Goal: Transaction & Acquisition: Purchase product/service

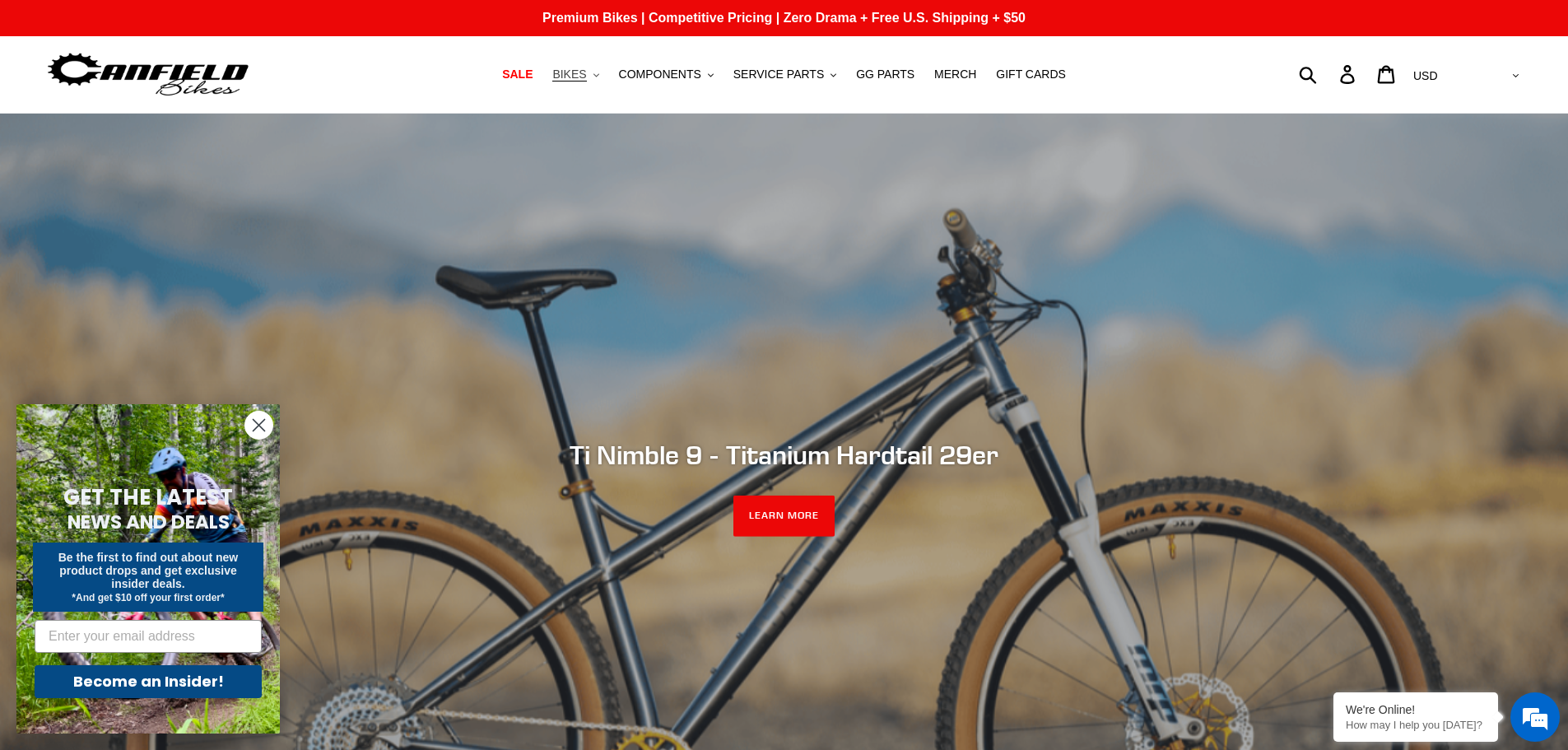
click at [586, 76] on span "BIKES" at bounding box center [569, 75] width 34 height 14
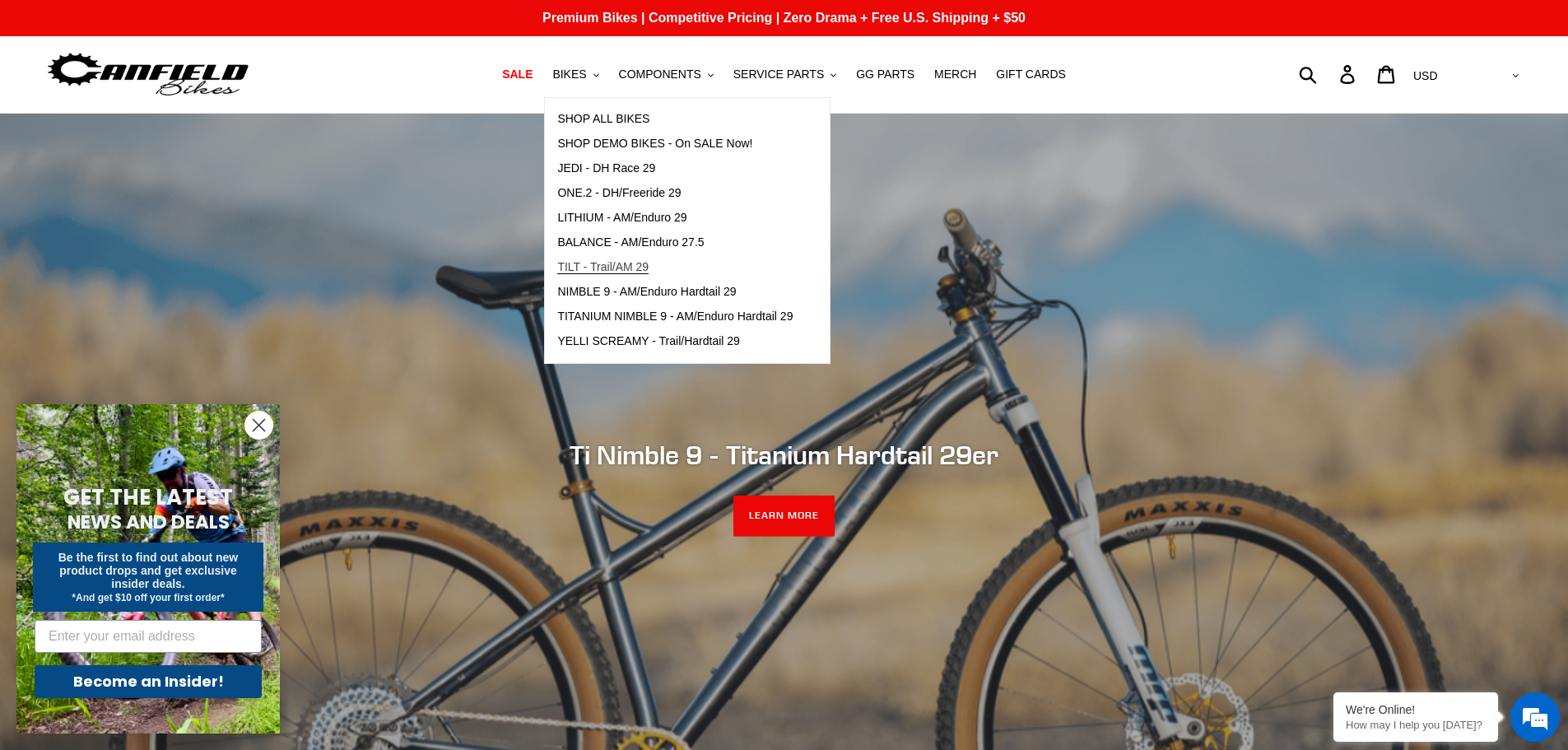
click at [631, 267] on span "TILT - Trail/AM 29" at bounding box center [602, 267] width 91 height 14
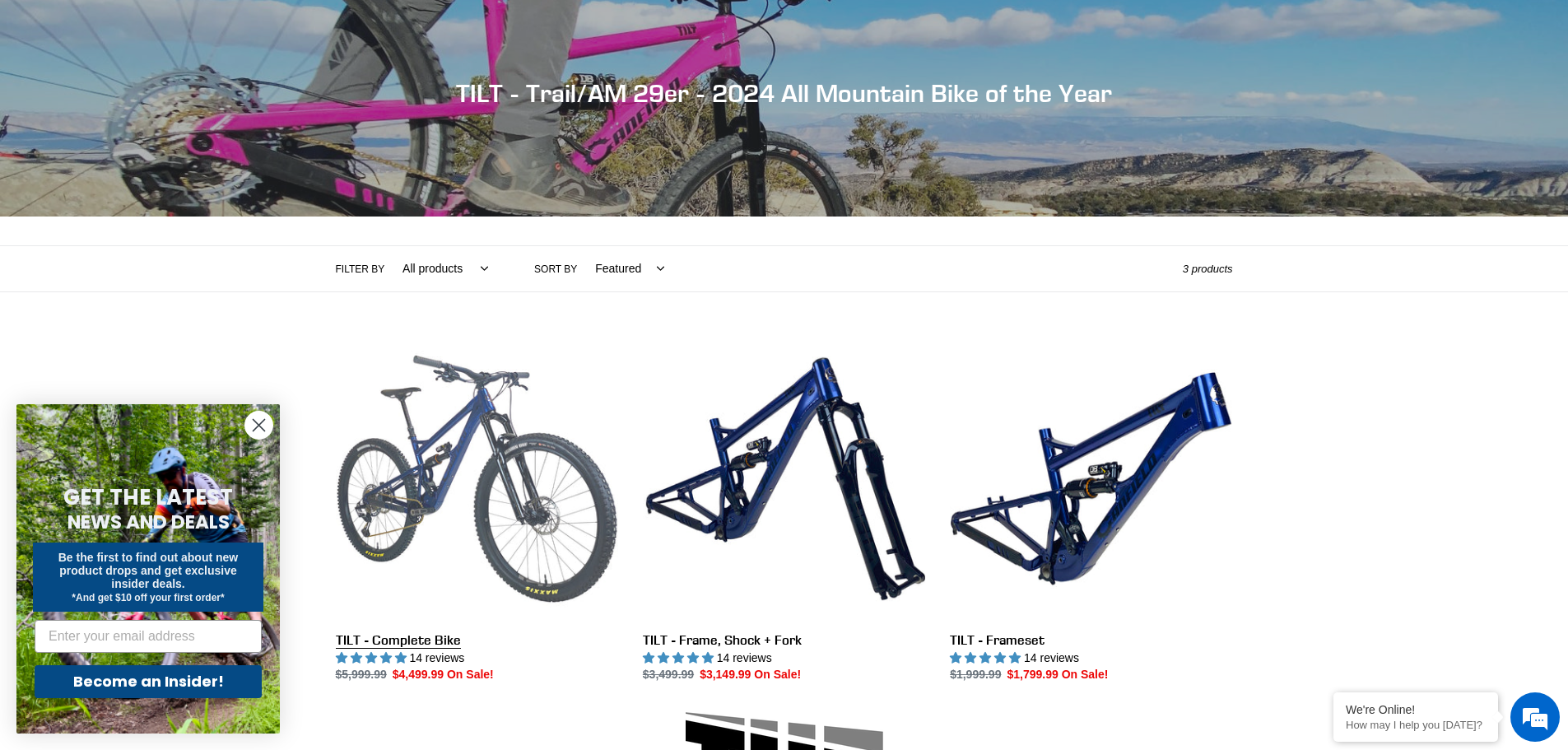
scroll to position [247, 0]
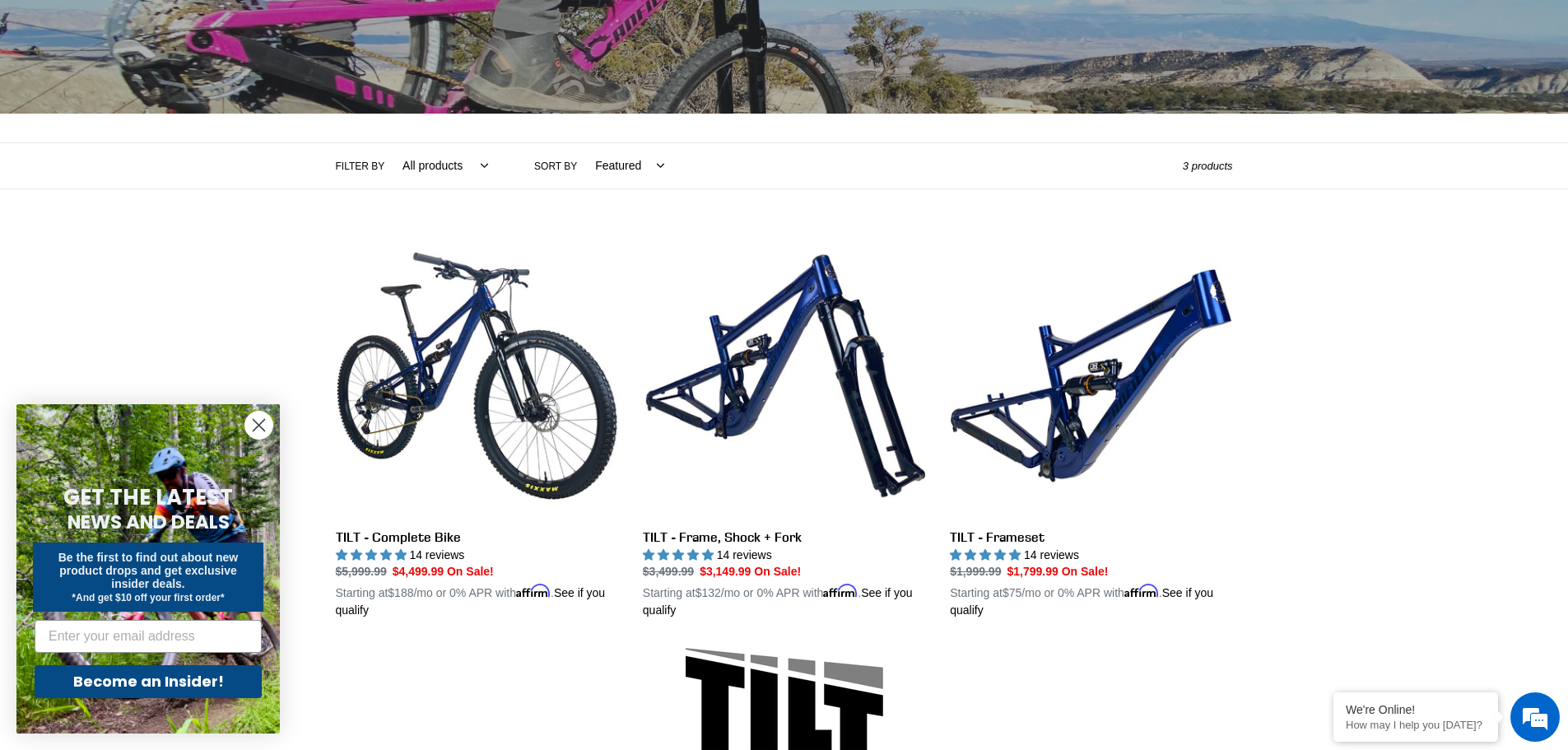
click at [261, 429] on circle "Close dialog" at bounding box center [258, 425] width 27 height 27
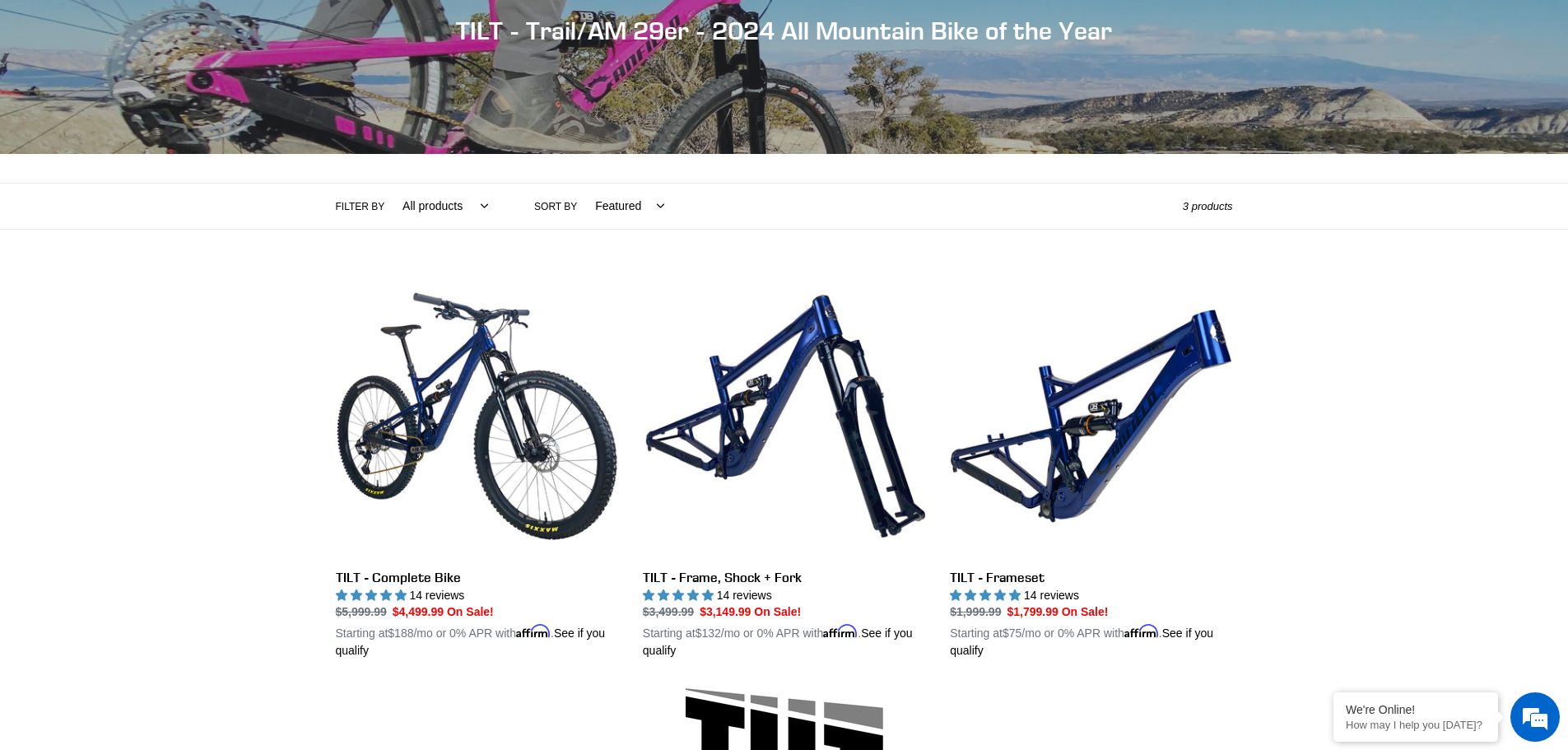
scroll to position [139, 0]
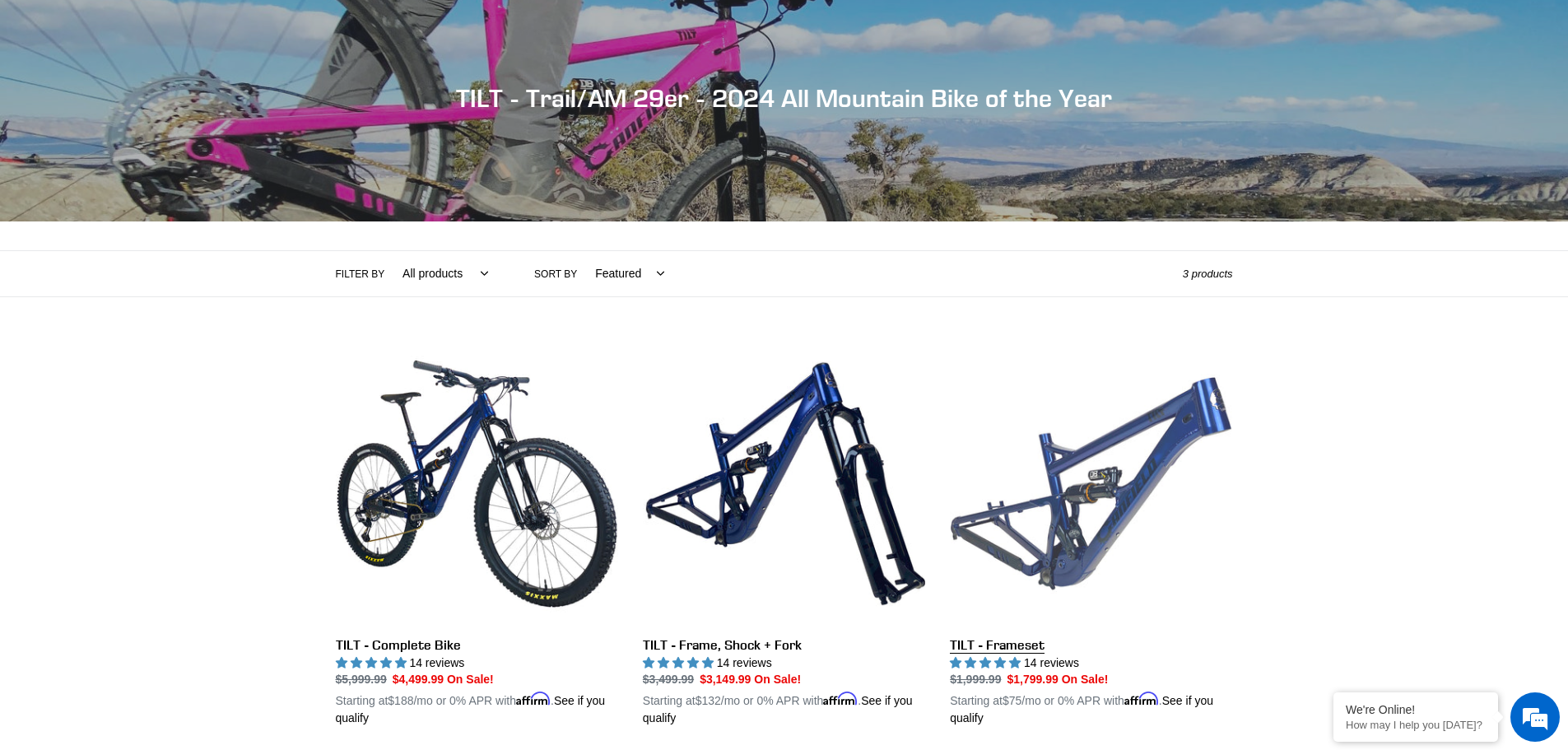
click at [1035, 521] on link "TILT - Frameset" at bounding box center [1090, 534] width 282 height 385
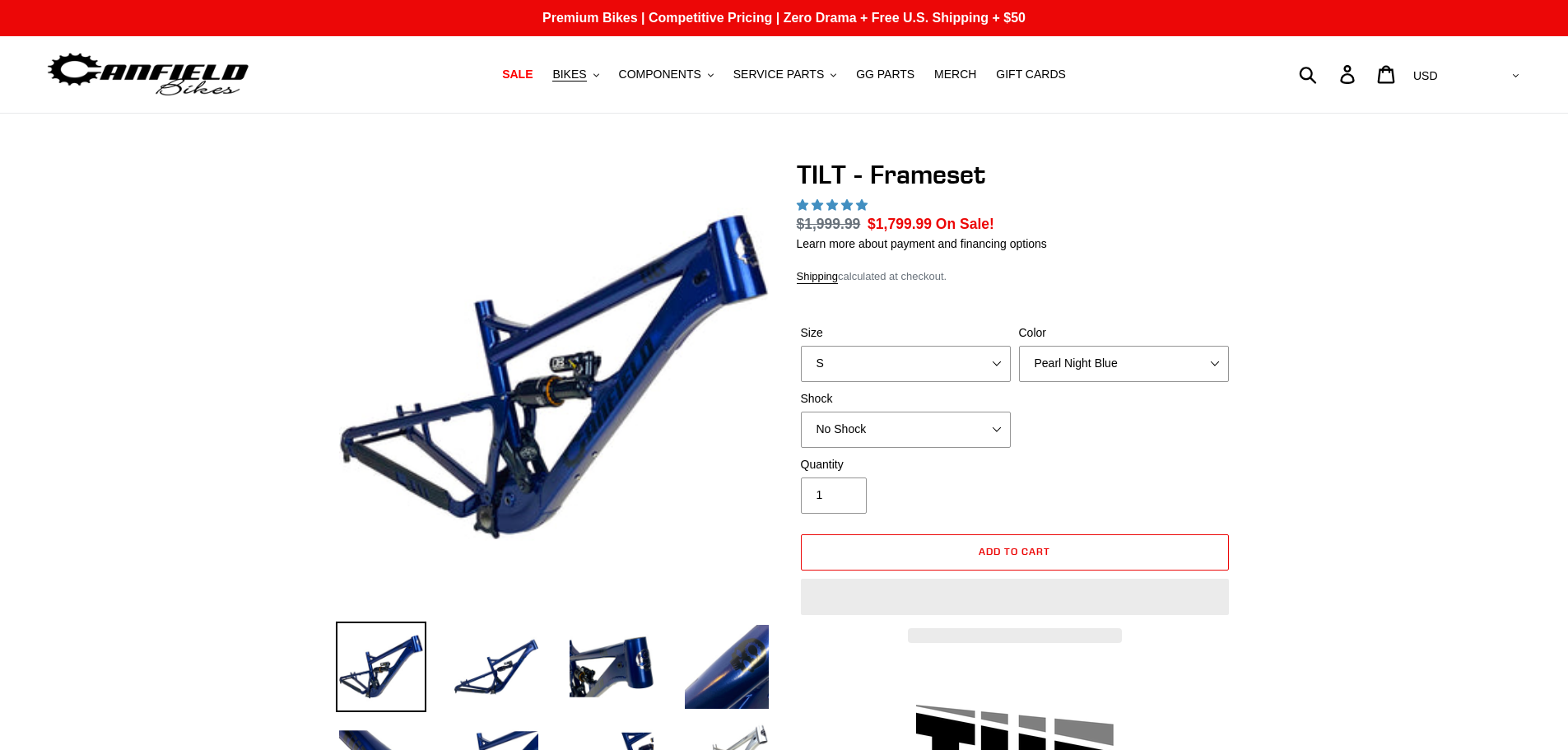
select select "highest-rating"
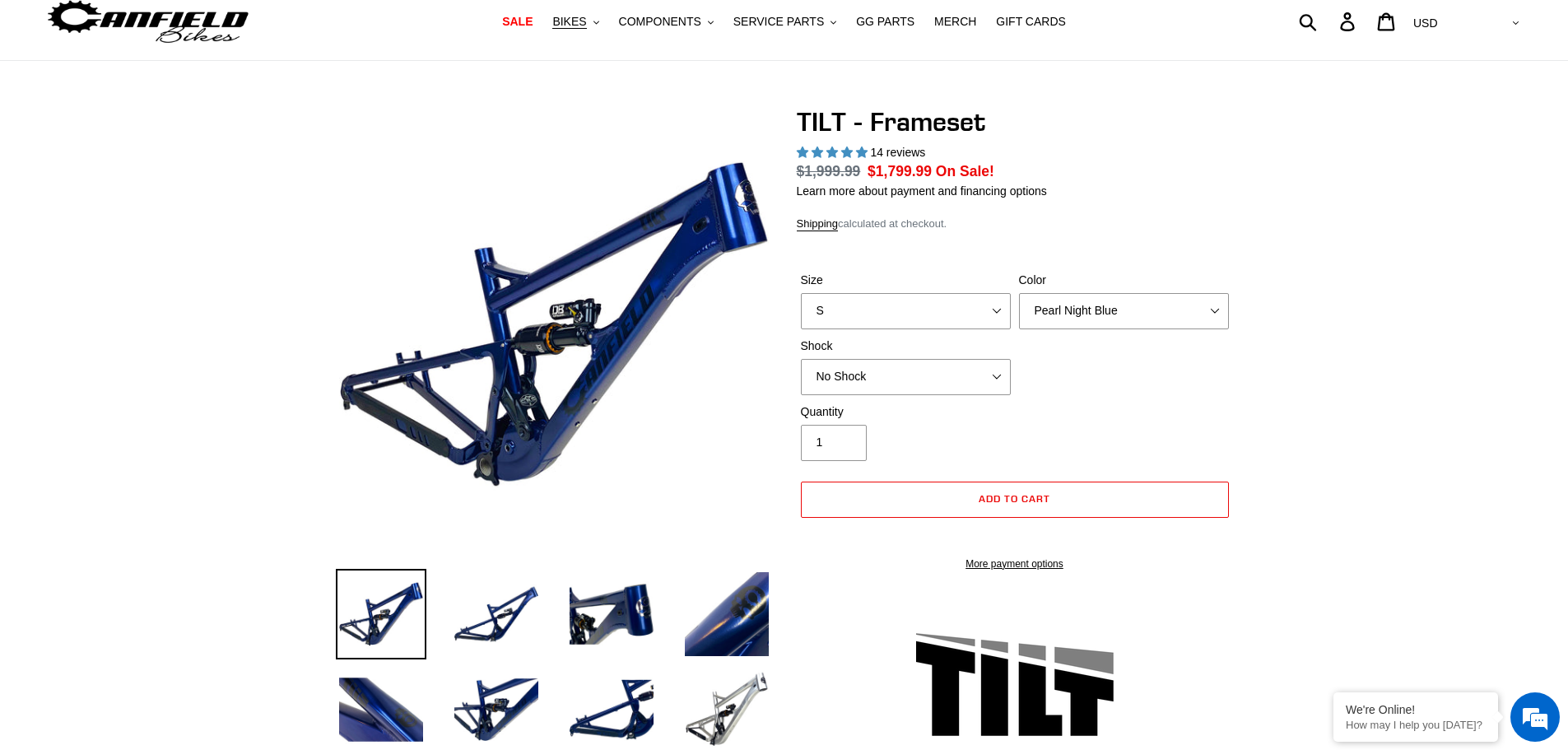
scroll to position [83, 0]
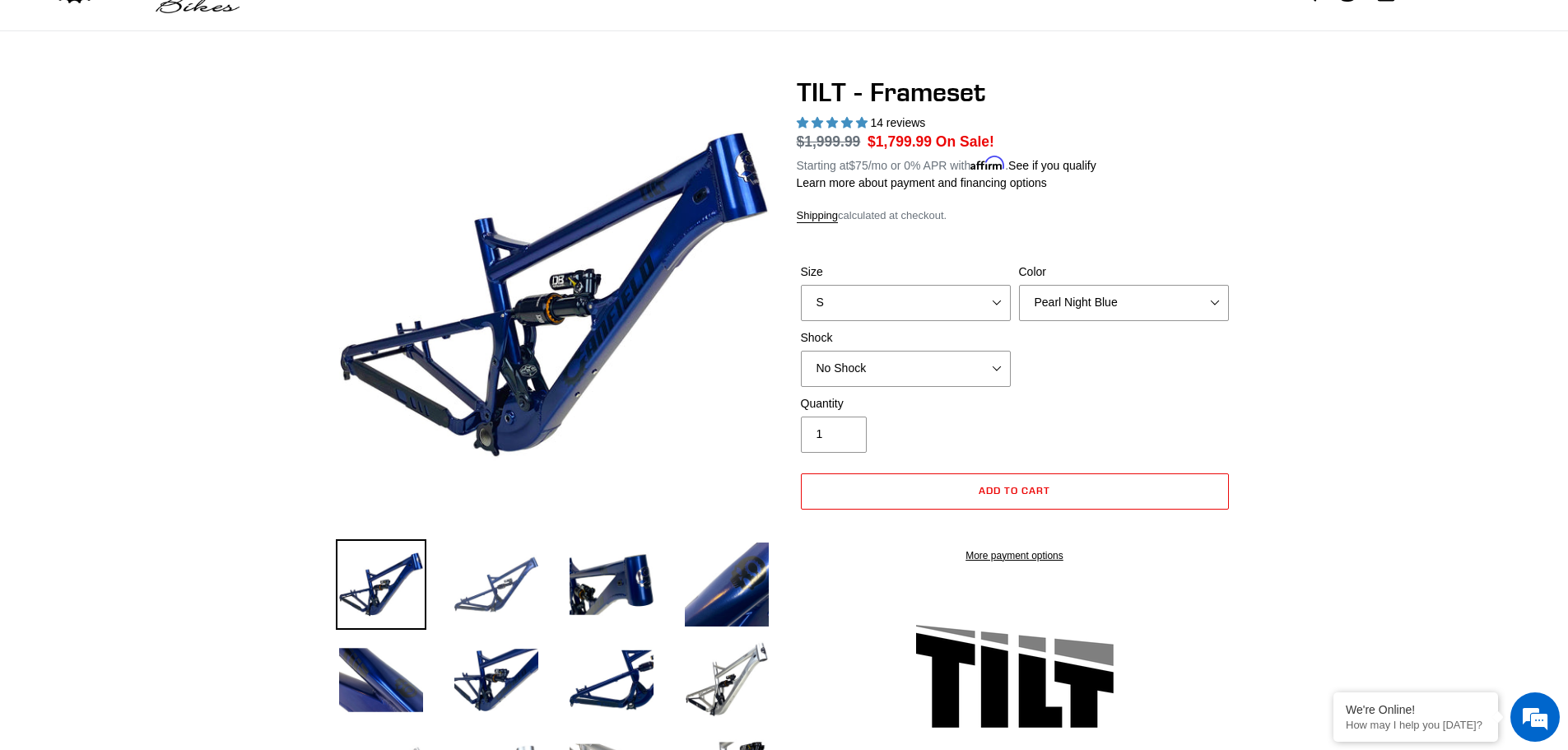
click at [509, 598] on img at bounding box center [496, 585] width 90 height 90
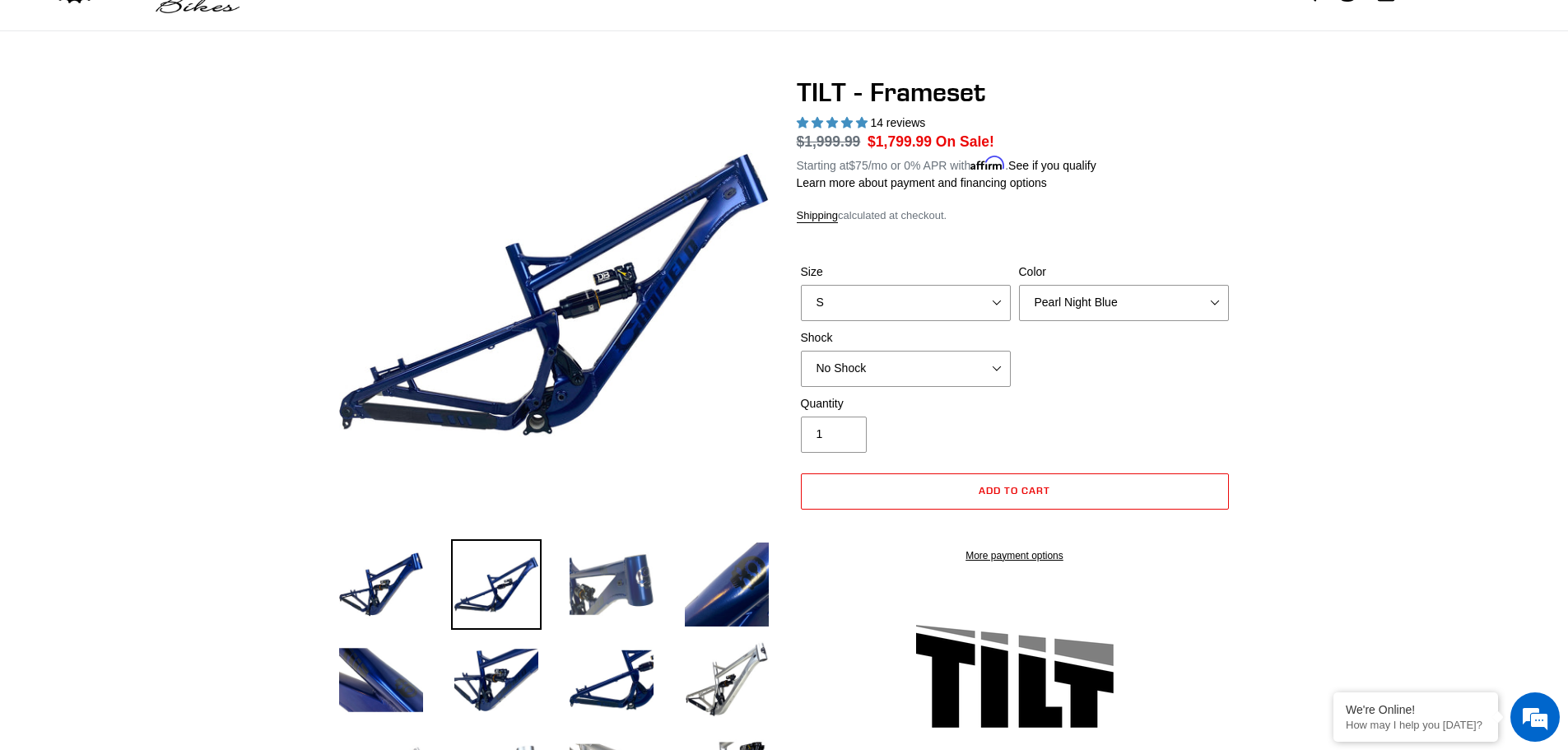
click at [596, 588] on img at bounding box center [612, 585] width 90 height 90
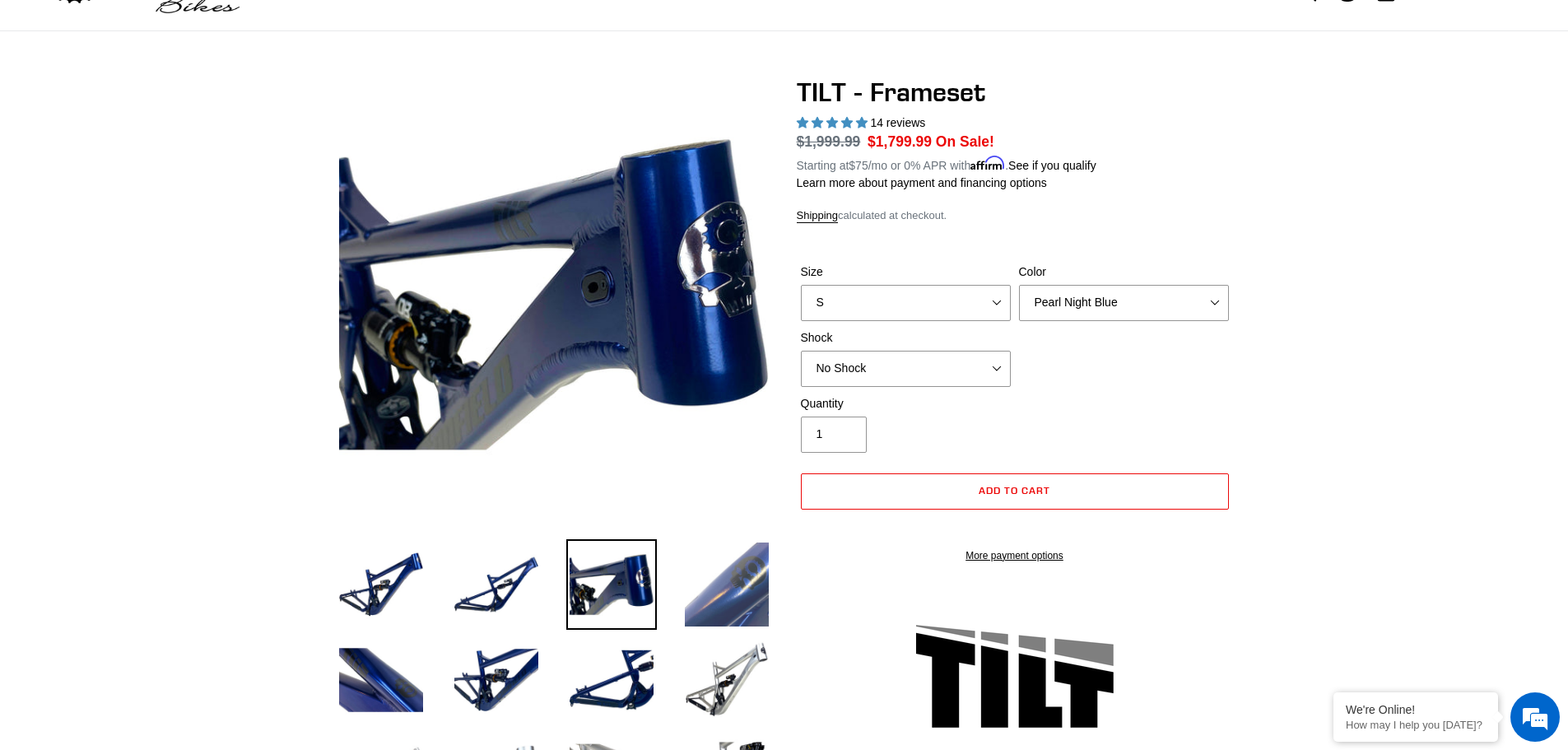
click at [739, 591] on img at bounding box center [726, 585] width 90 height 90
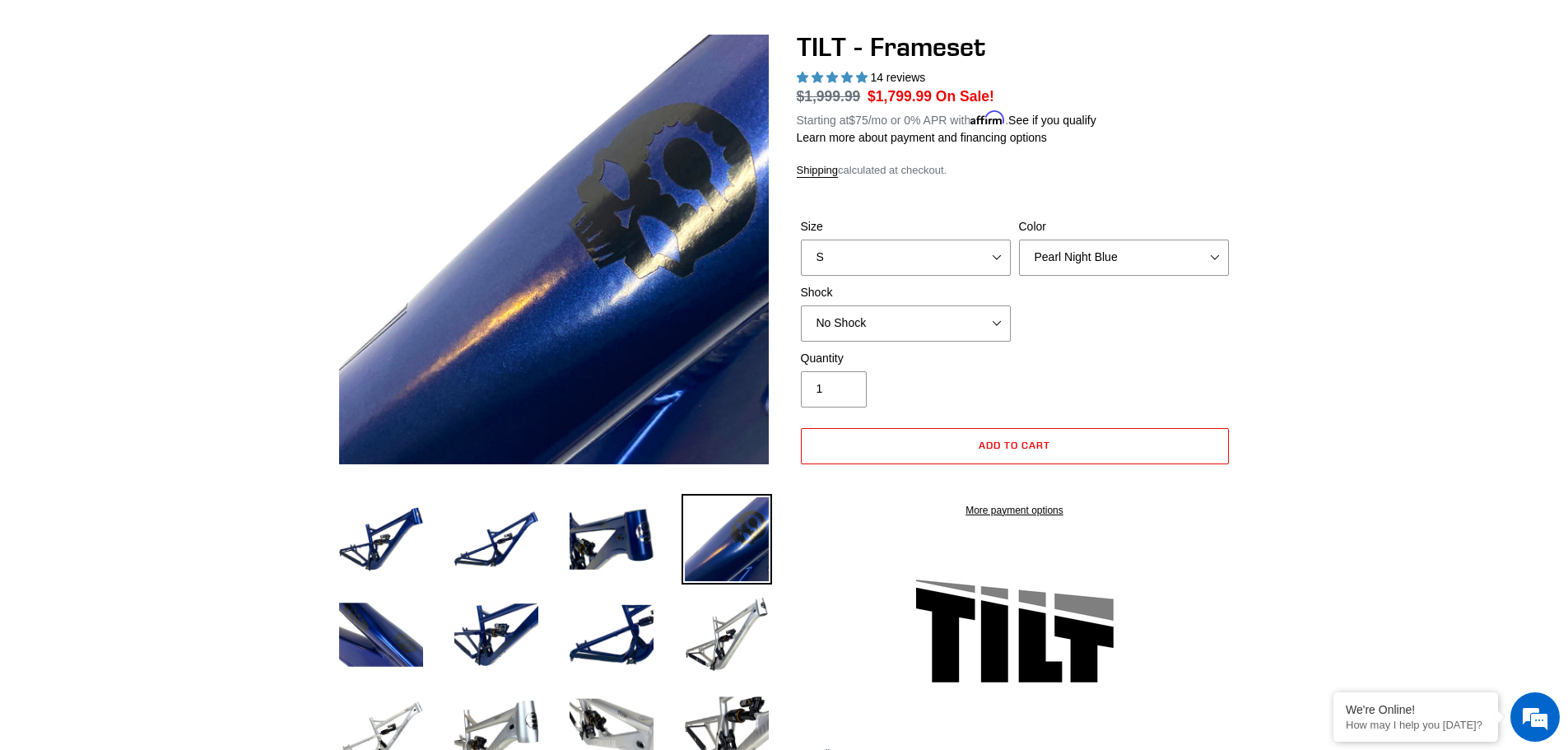
scroll to position [164, 0]
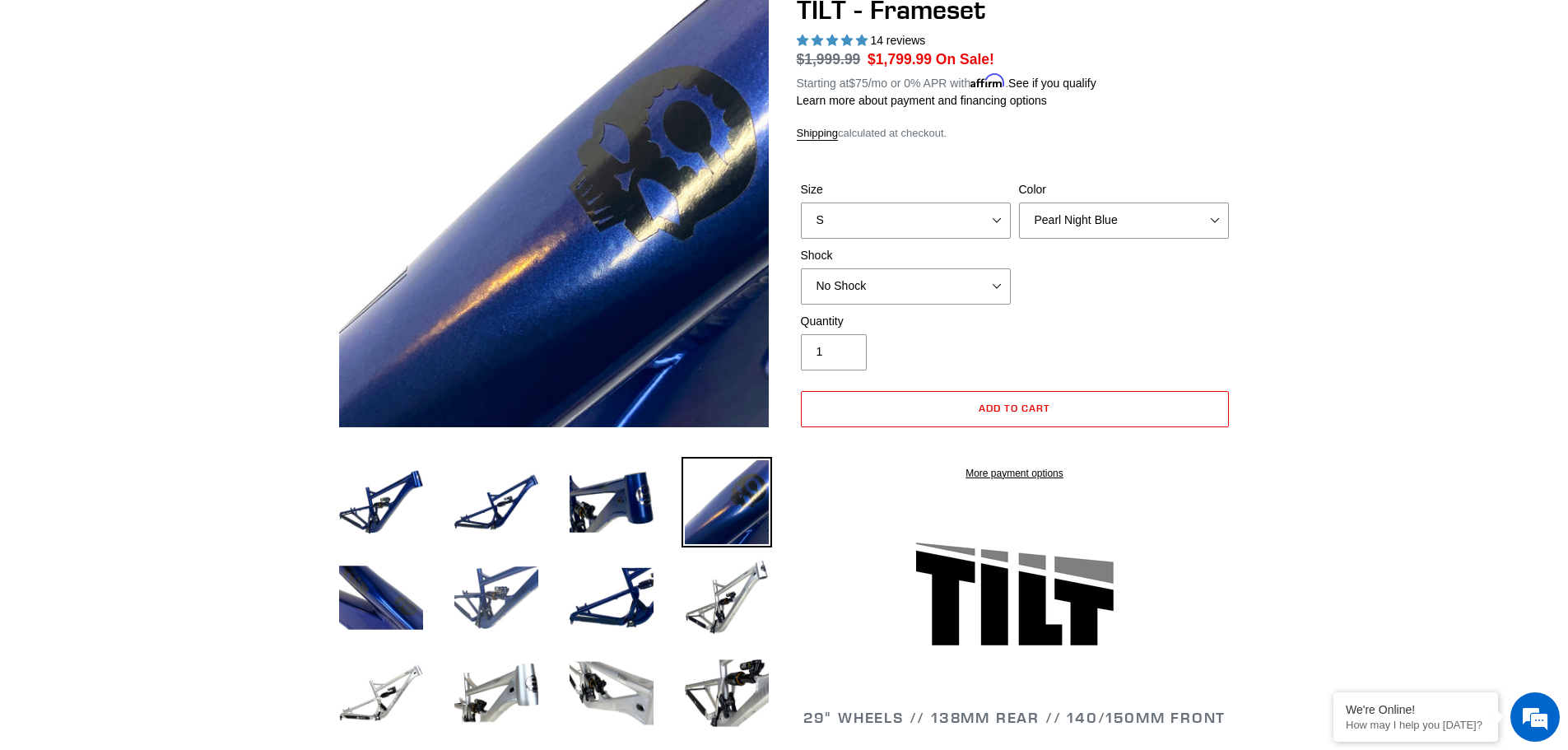
click at [499, 587] on img at bounding box center [496, 598] width 90 height 90
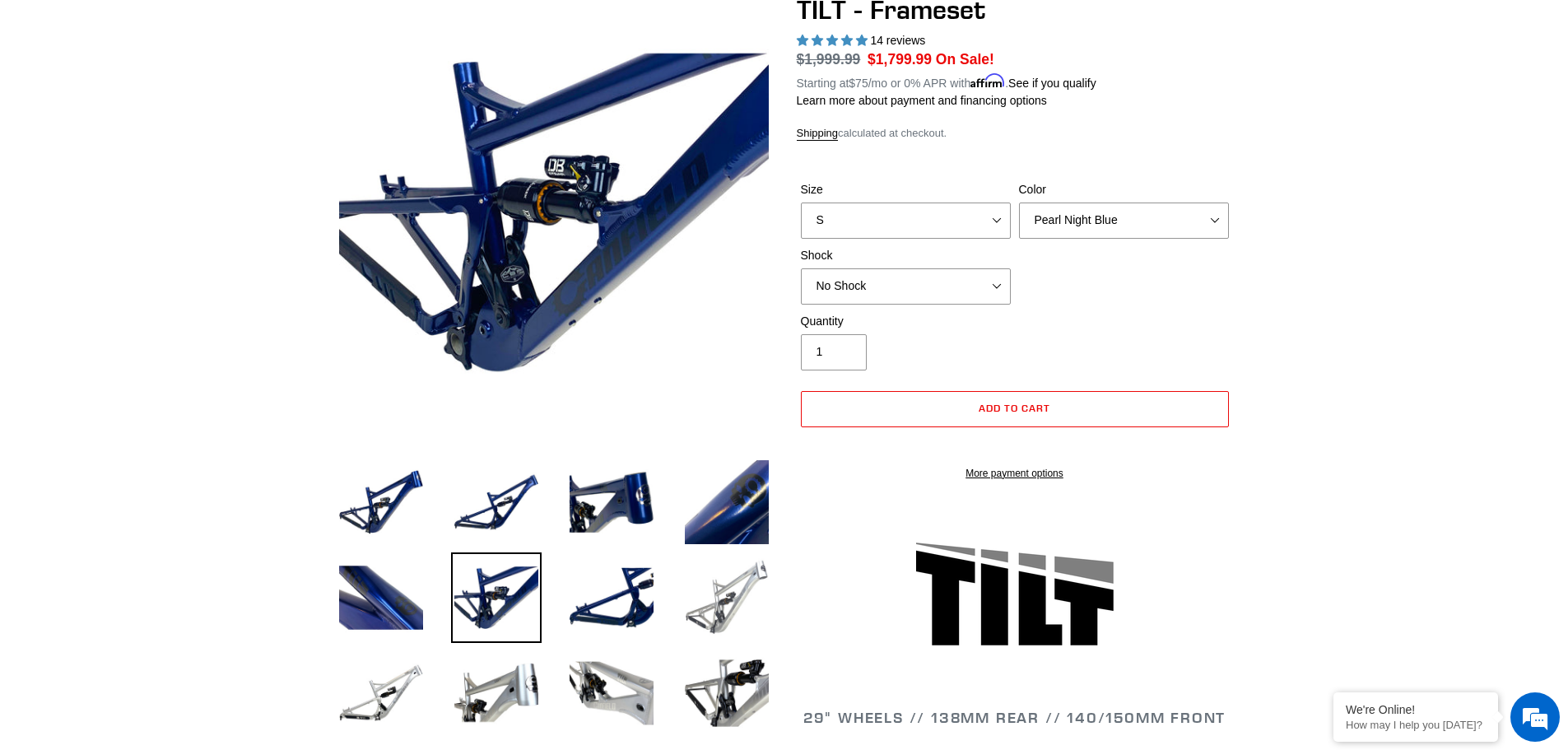
click at [738, 607] on img at bounding box center [726, 598] width 90 height 90
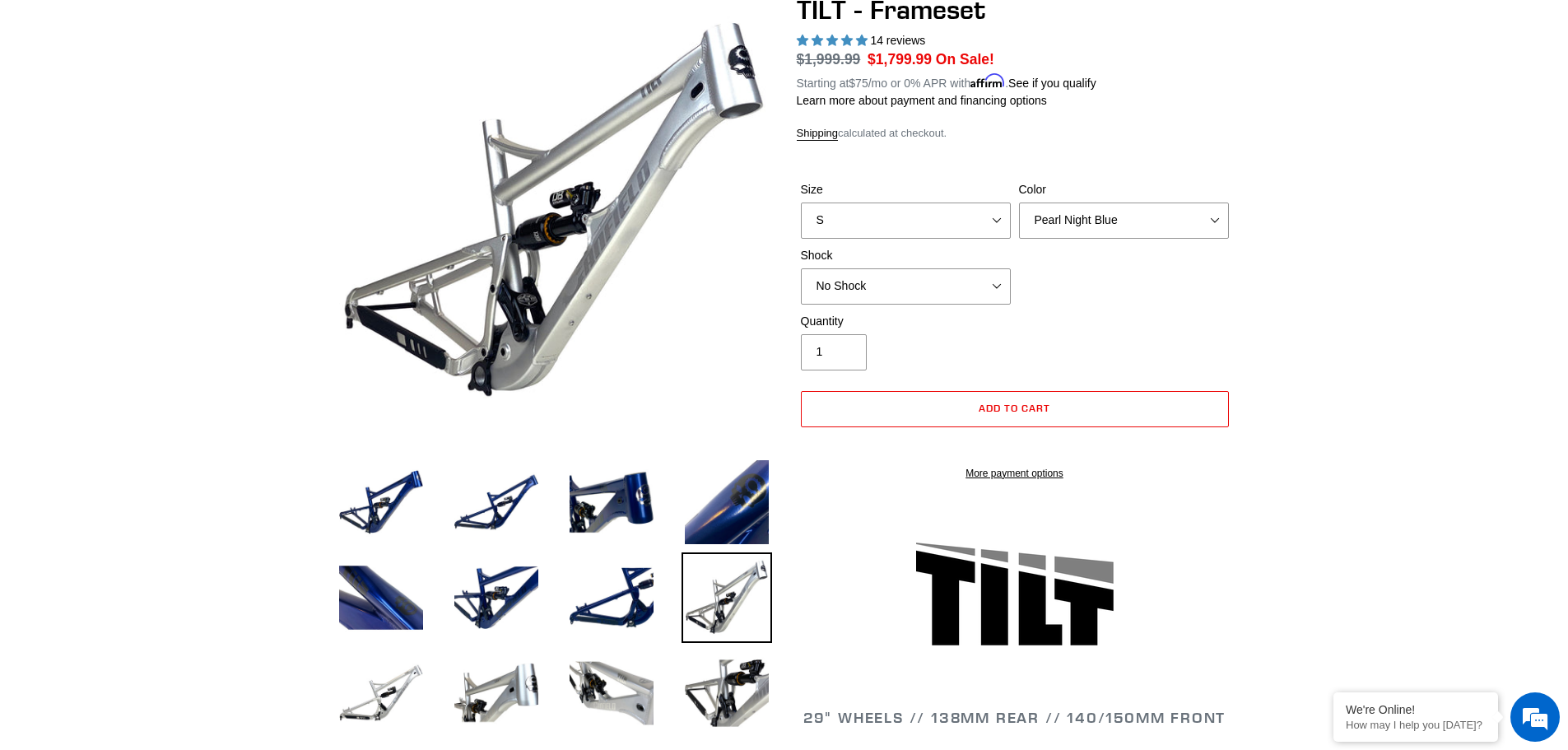
scroll to position [0, 0]
click at [575, 687] on img at bounding box center [612, 694] width 90 height 90
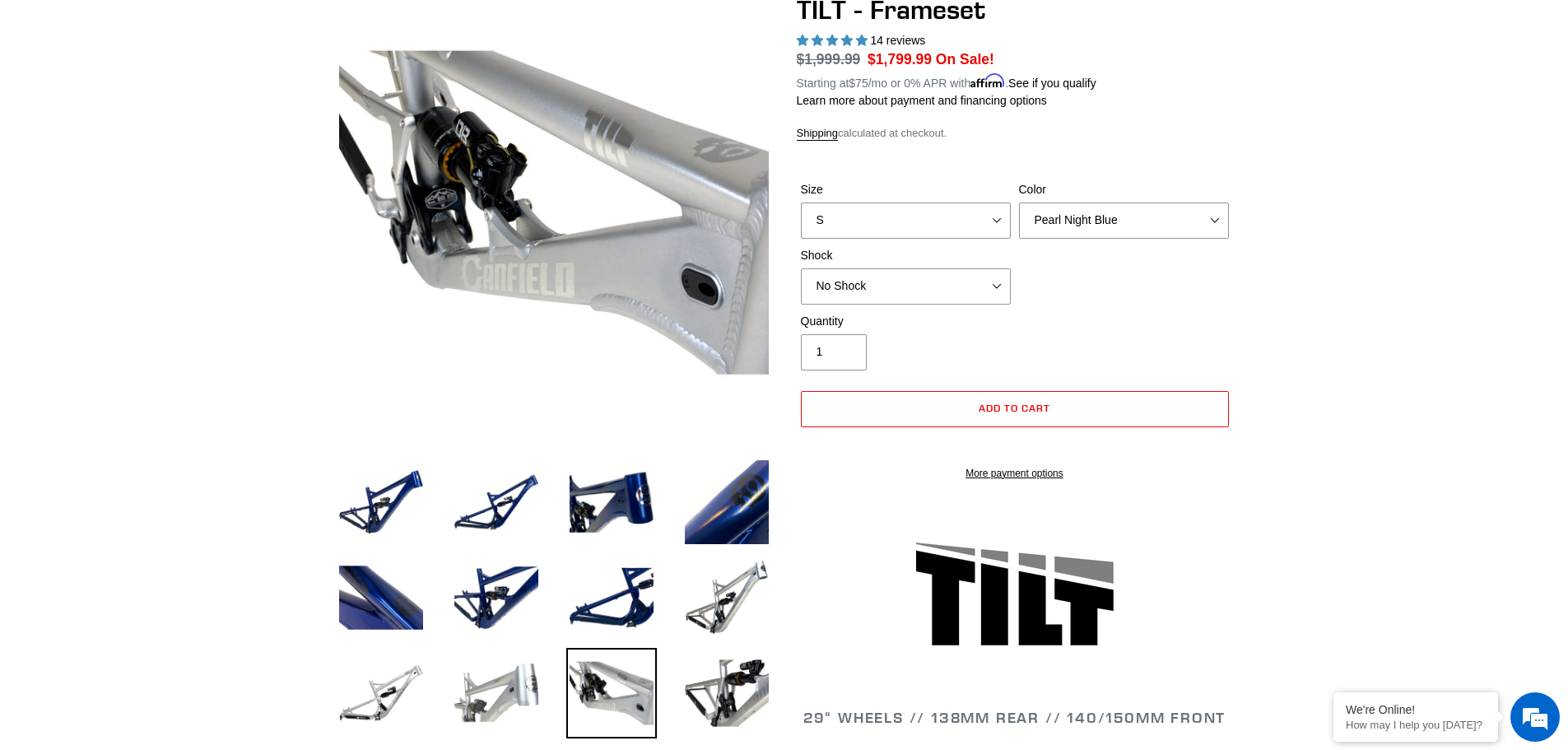
click at [486, 680] on img at bounding box center [496, 694] width 90 height 90
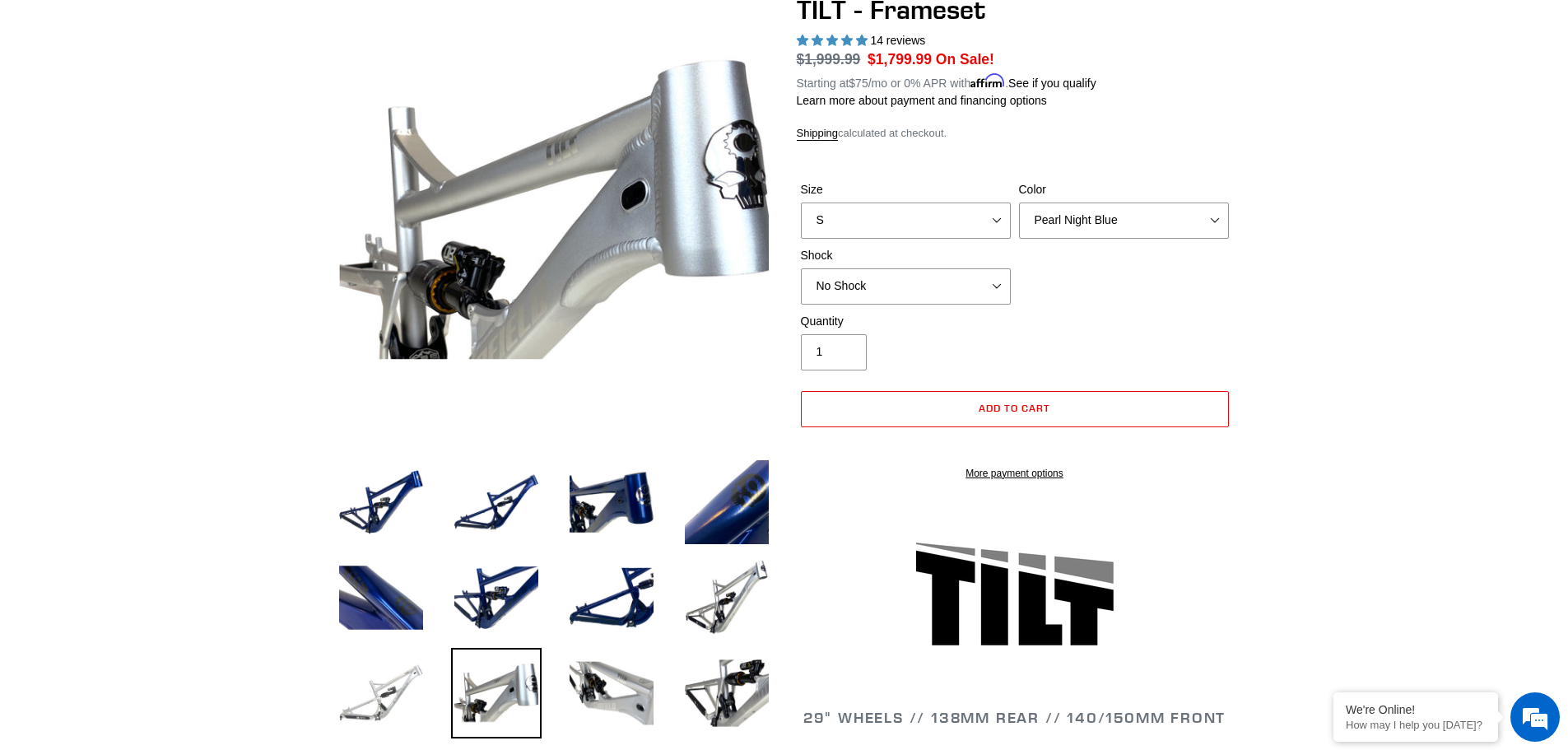
click at [385, 676] on img at bounding box center [381, 694] width 90 height 90
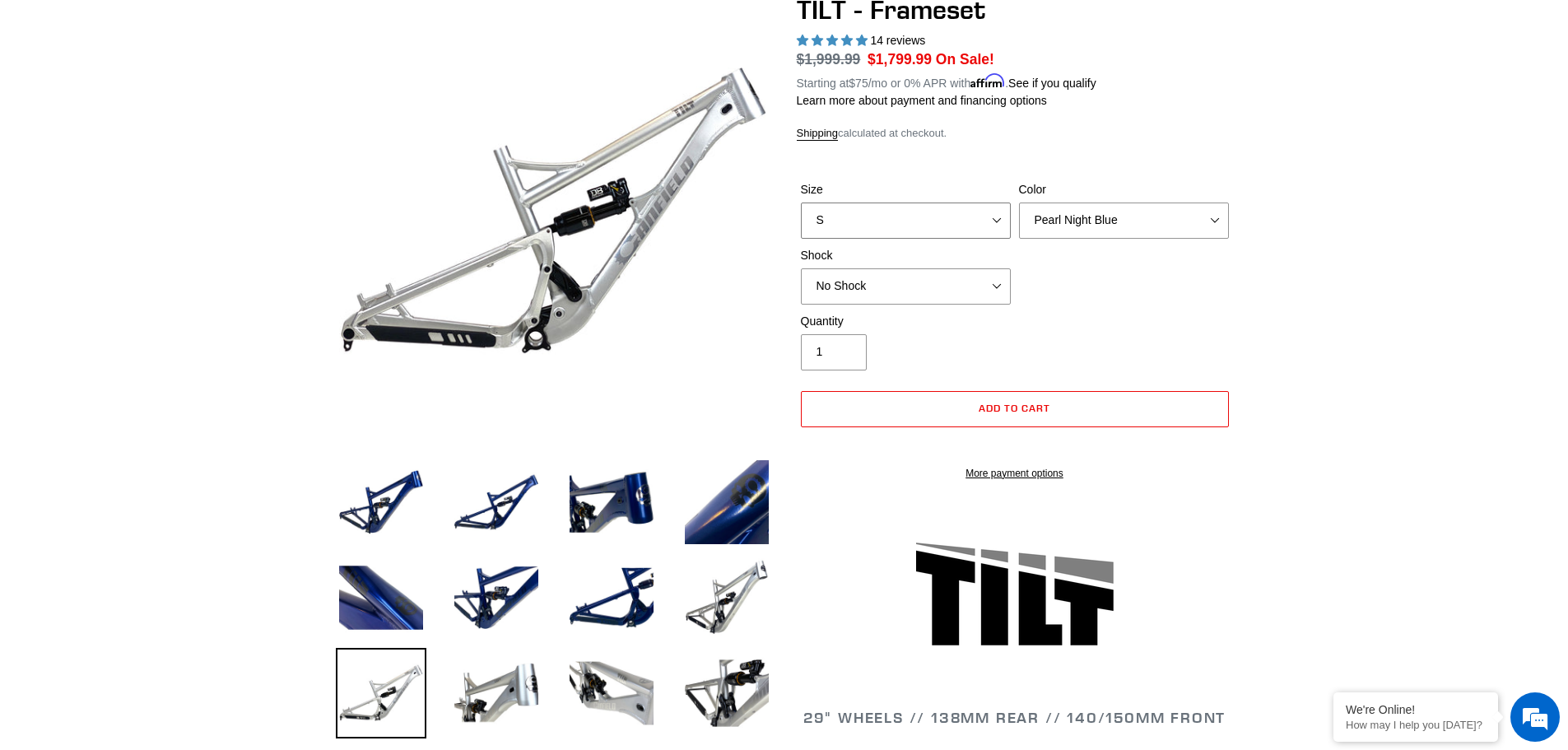
click at [997, 225] on select "S M L XL" at bounding box center [906, 221] width 210 height 37
click at [1216, 220] on select "Pearl Night Blue Stealth Silver" at bounding box center [1124, 221] width 210 height 37
drag, startPoint x: 1216, startPoint y: 219, endPoint x: 1207, endPoint y: 216, distance: 9.5
click at [1216, 219] on select "Pearl Night Blue Stealth Silver" at bounding box center [1124, 221] width 210 height 37
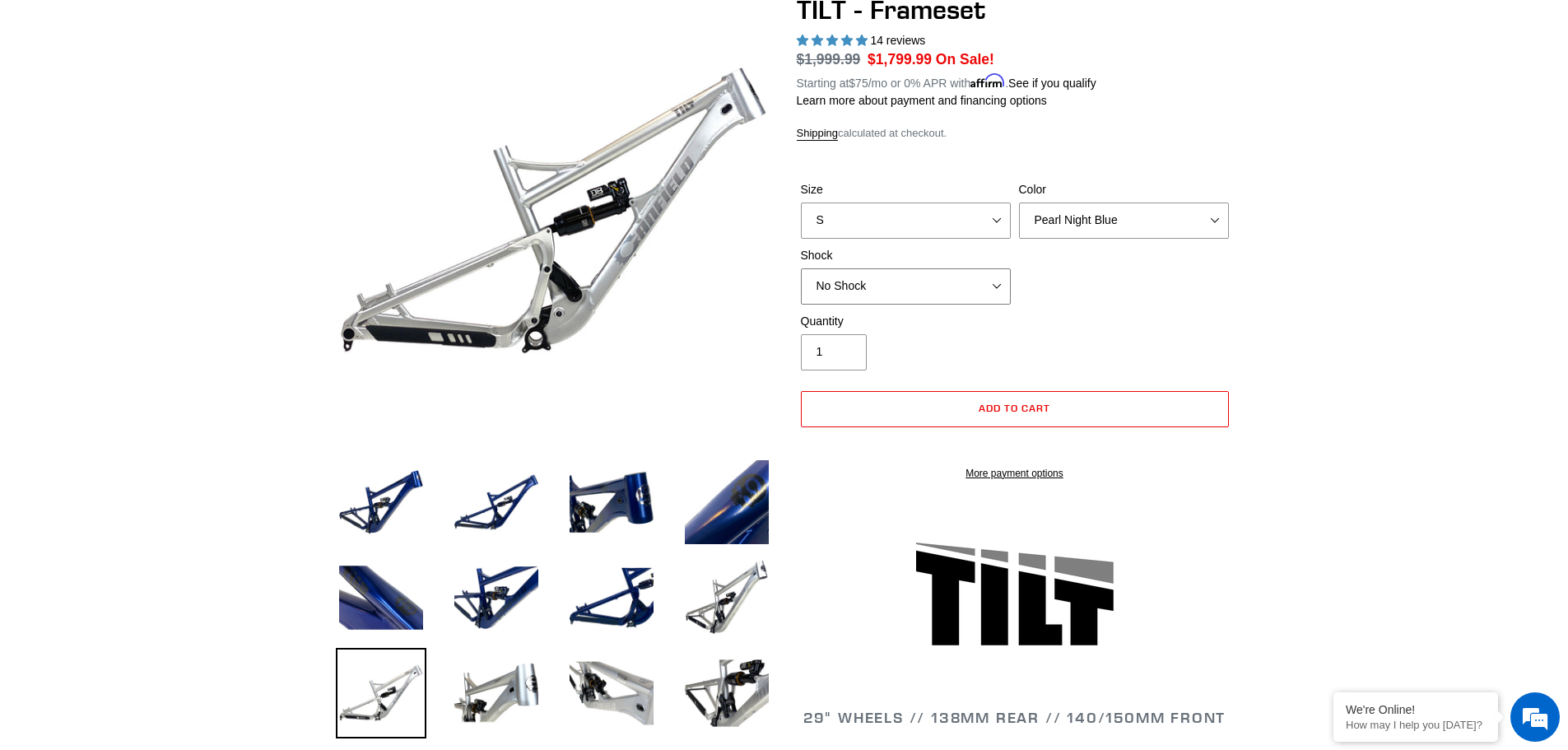
click at [992, 286] on select "No Shock Cane Creek DB Kitsuma Air RockShox Deluxe Ultimate Fox FLOAT X EXT Sto…" at bounding box center [906, 287] width 210 height 37
select select "RockShox Deluxe Ultimate"
click at [801, 269] on select "No Shock Cane Creek DB Kitsuma Air RockShox Deluxe Ultimate Fox FLOAT X EXT Sto…" at bounding box center [906, 287] width 210 height 37
click at [996, 219] on select "S M L XL" at bounding box center [906, 221] width 210 height 37
select select "M"
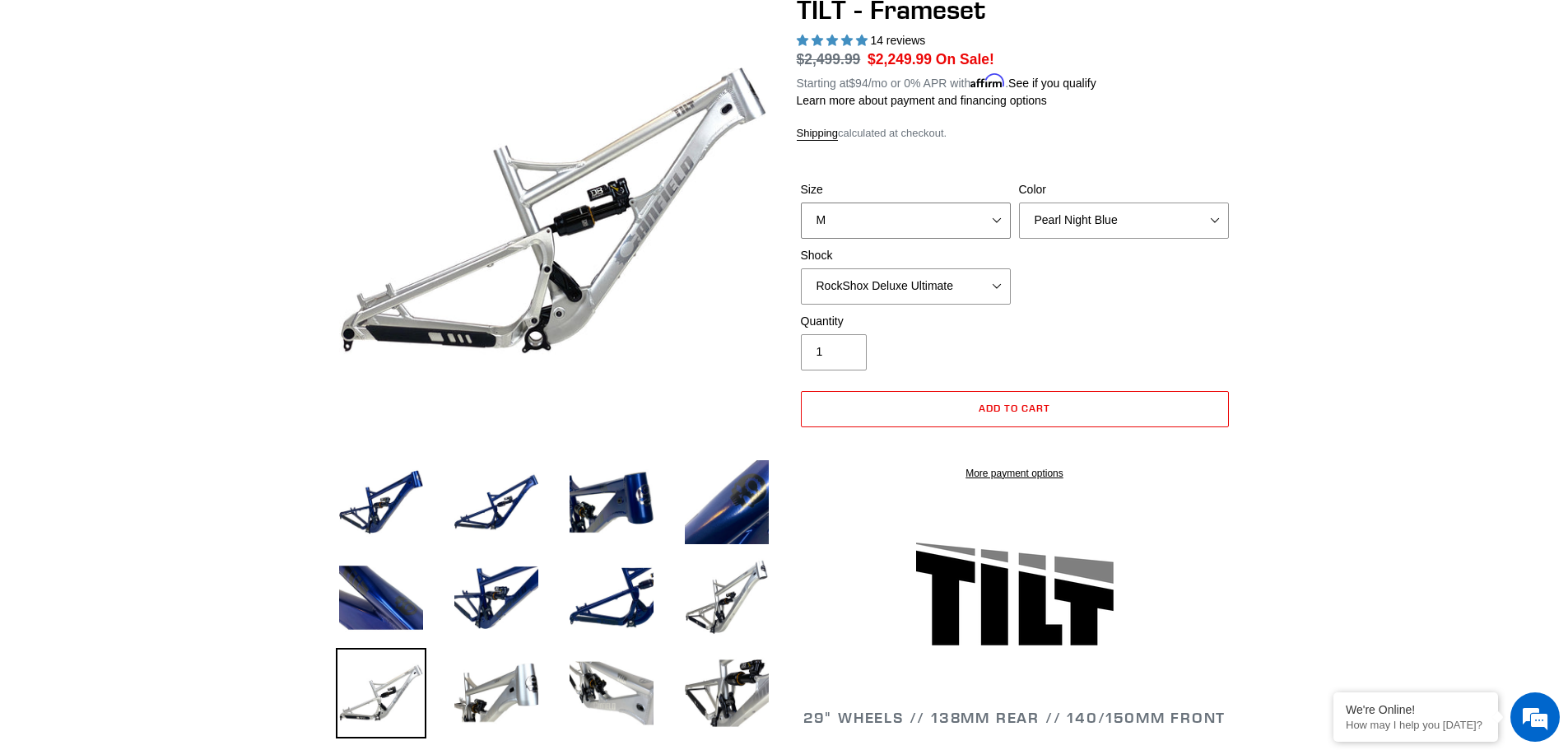
click at [801, 202] on select "S M L XL" at bounding box center [906, 221] width 210 height 37
click at [1212, 217] on select "Pearl Night Blue Stealth Silver" at bounding box center [1124, 221] width 210 height 37
select select "Stealth Silver"
click at [1019, 202] on select "Pearl Night Blue Stealth Silver" at bounding box center [1124, 221] width 210 height 37
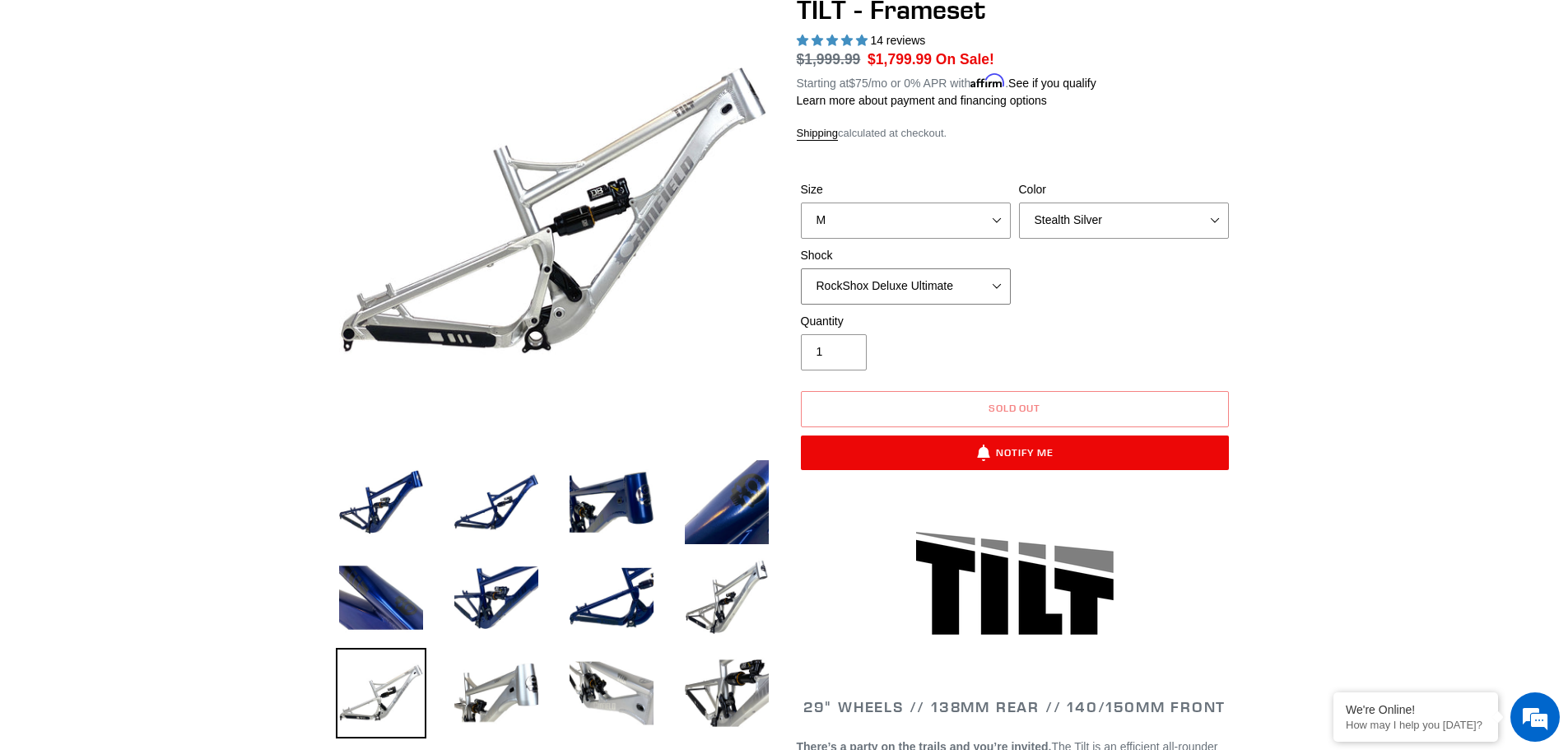
click at [993, 282] on select "No Shock Cane Creek DB Kitsuma Air RockShox Deluxe Ultimate Fox FLOAT X EXT Sto…" at bounding box center [906, 287] width 210 height 37
click at [801, 269] on select "No Shock Cane Creek DB Kitsuma Air RockShox Deluxe Ultimate Fox FLOAT X EXT Sto…" at bounding box center [906, 287] width 210 height 37
click at [1001, 284] on select "No Shock Cane Creek DB Kitsuma Air RockShox Deluxe Ultimate Fox FLOAT X EXT Sto…" at bounding box center [906, 287] width 210 height 37
click at [801, 269] on select "No Shock Cane Creek DB Kitsuma Air RockShox Deluxe Ultimate Fox FLOAT X EXT Sto…" at bounding box center [906, 287] width 210 height 37
click at [995, 289] on select "No Shock Cane Creek DB Kitsuma Air RockShox Deluxe Ultimate Fox FLOAT X EXT Sto…" at bounding box center [906, 287] width 210 height 37
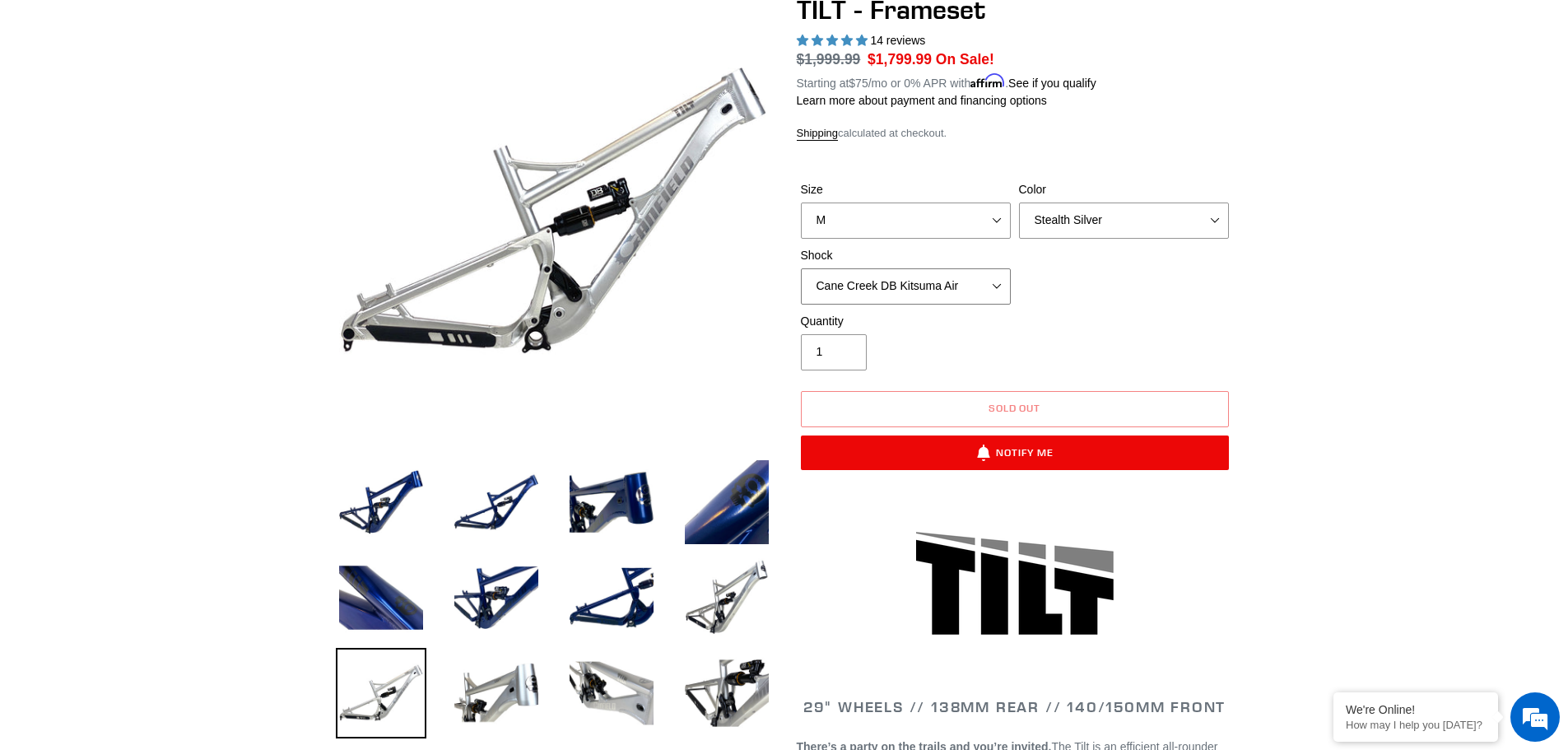
select select "Fox FLOAT X"
click at [801, 269] on select "No Shock Cane Creek DB Kitsuma Air RockShox Deluxe Ultimate Fox FLOAT X EXT Sto…" at bounding box center [906, 287] width 210 height 37
click at [996, 277] on select "No Shock Cane Creek DB Kitsuma Air RockShox Deluxe Ultimate Fox FLOAT X EXT Sto…" at bounding box center [906, 287] width 210 height 37
click at [1059, 269] on div "Size S M L XL Color Pearl Night Blue Stealth Silver Shock No Shock Cane Creek D…" at bounding box center [1015, 247] width 436 height 132
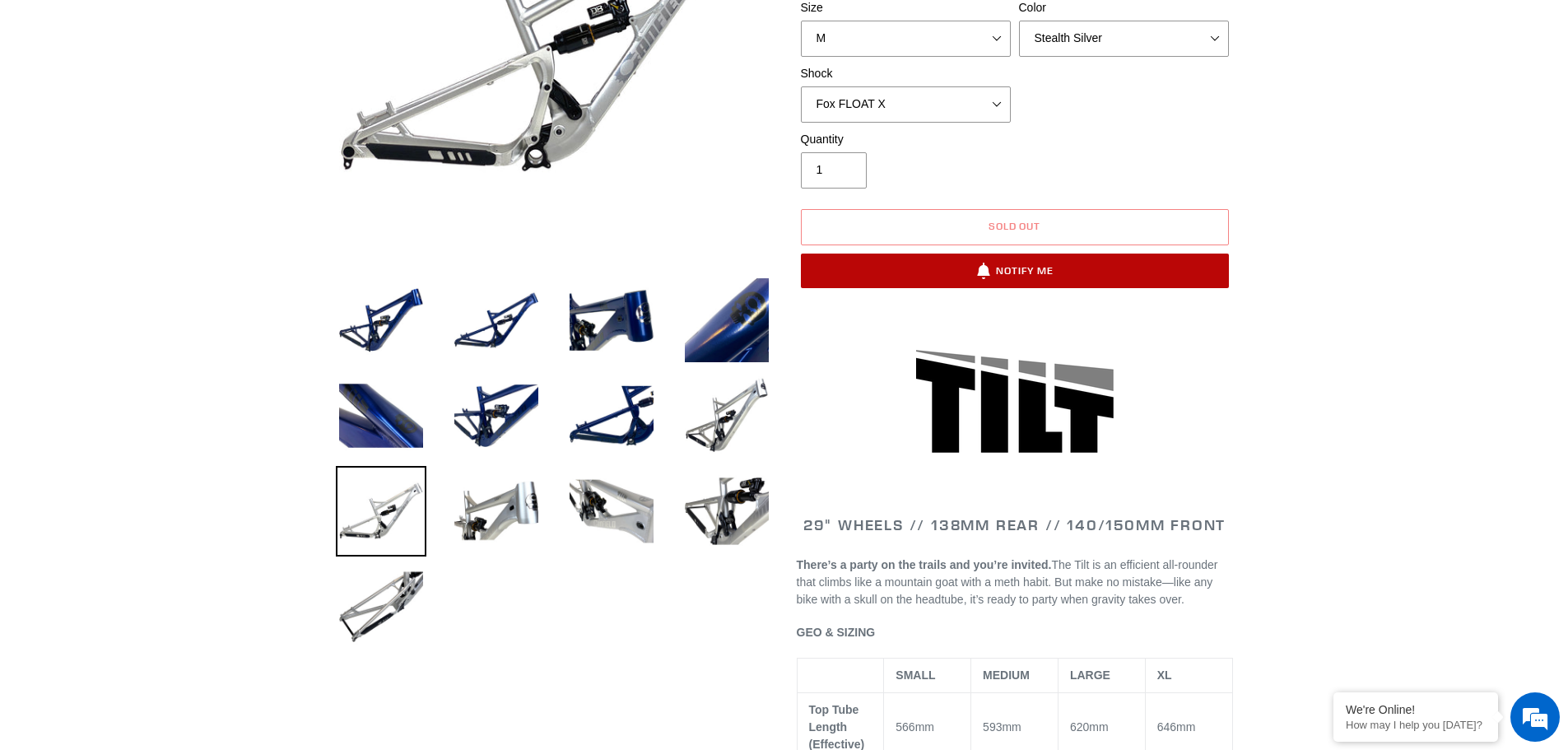
scroll to position [329, 0]
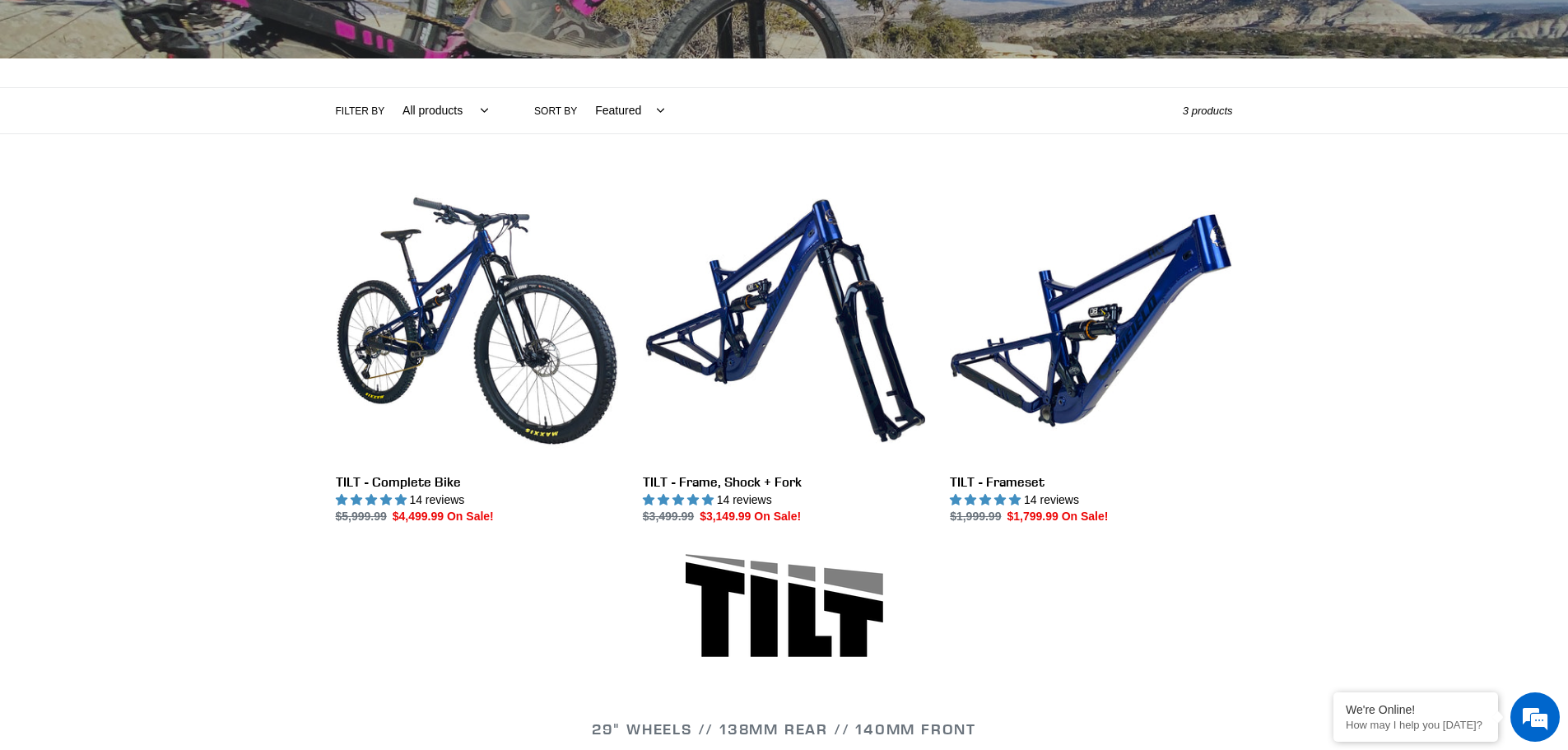
scroll to position [304, 0]
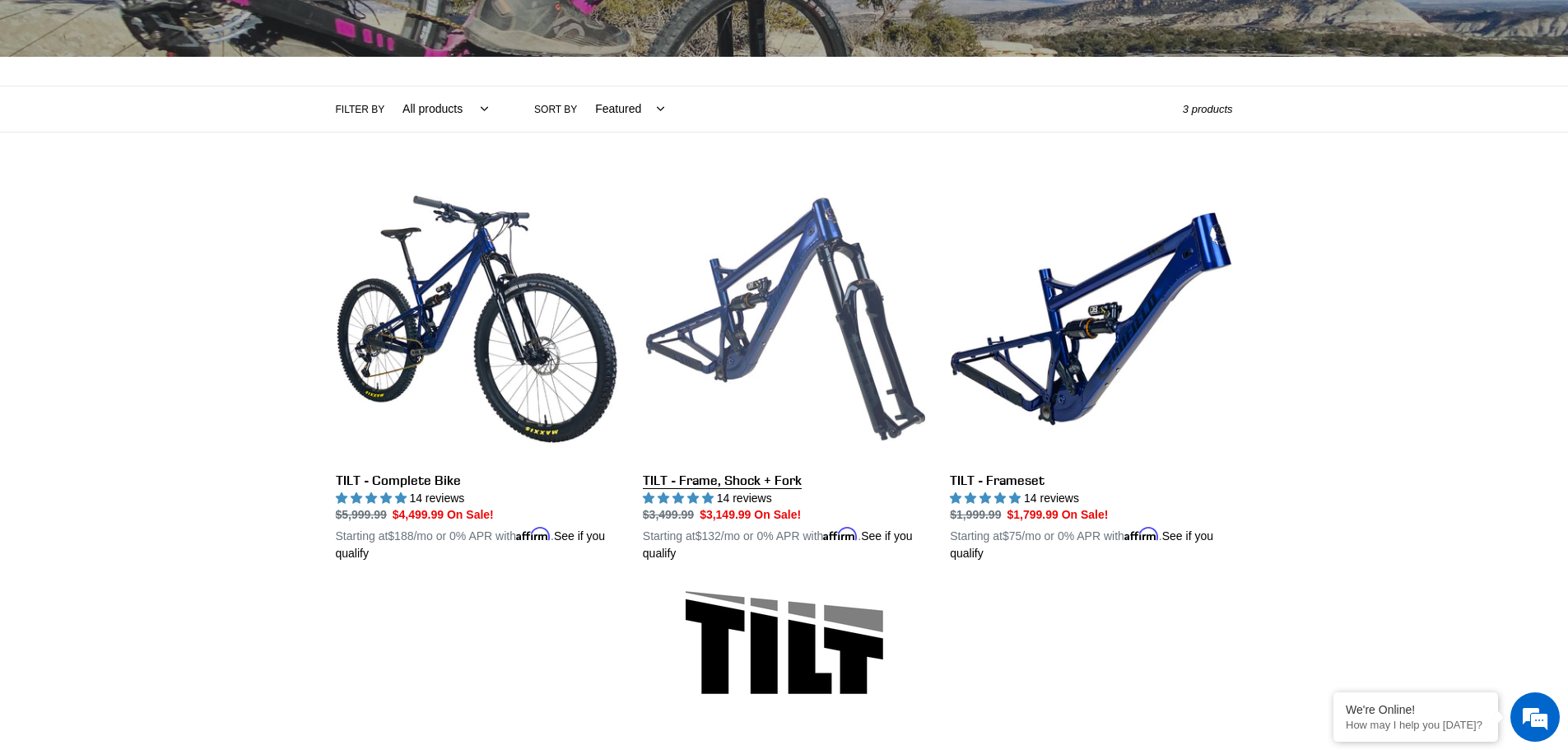
click at [790, 286] on link "TILT - Frame, Shock + Fork" at bounding box center [784, 370] width 282 height 385
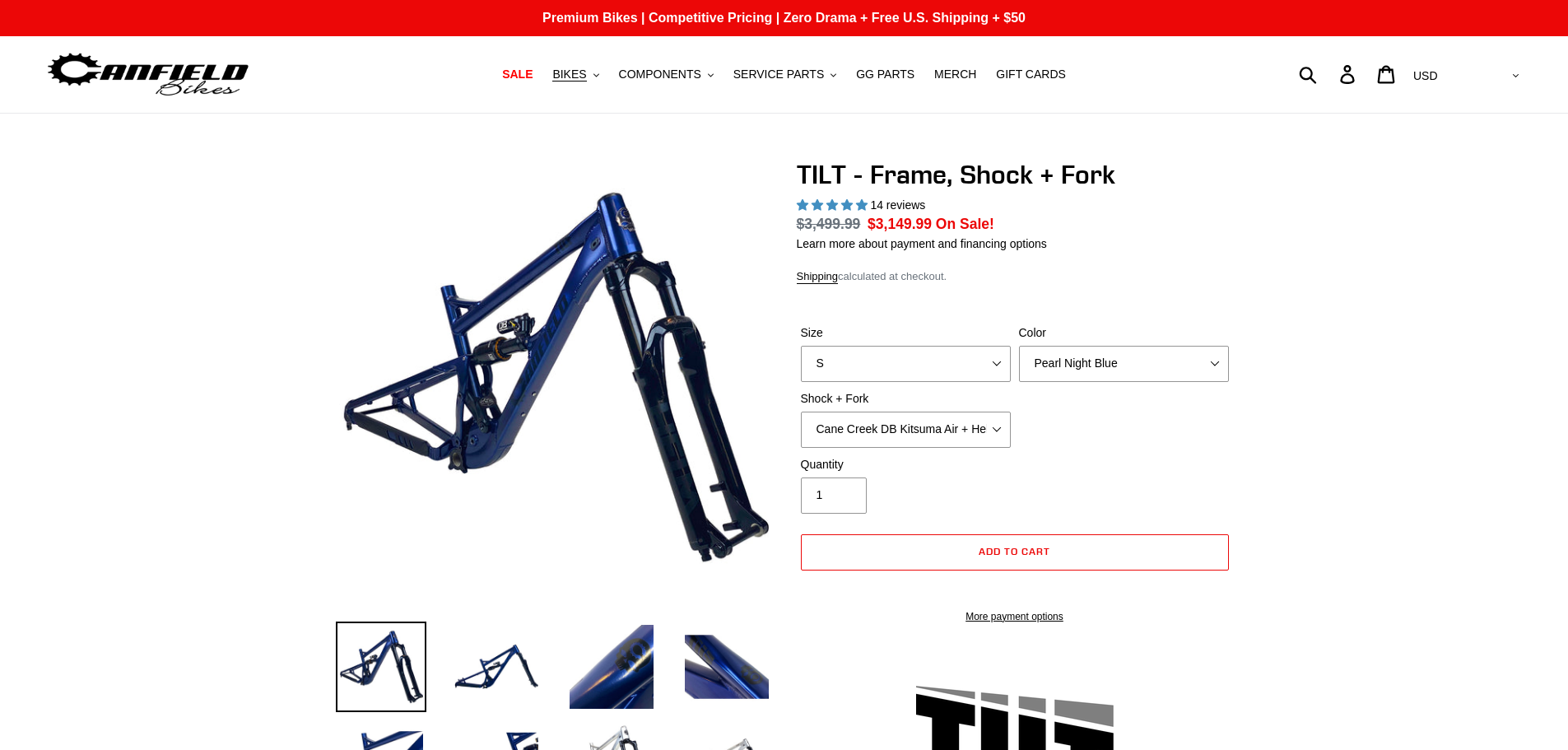
select select "highest-rating"
click at [996, 431] on select "Cane Creek DB Kitsuma Air + Helm MKII 140mm Cane Creek DB Kitsuma Air + Fox 36 …" at bounding box center [906, 430] width 210 height 37
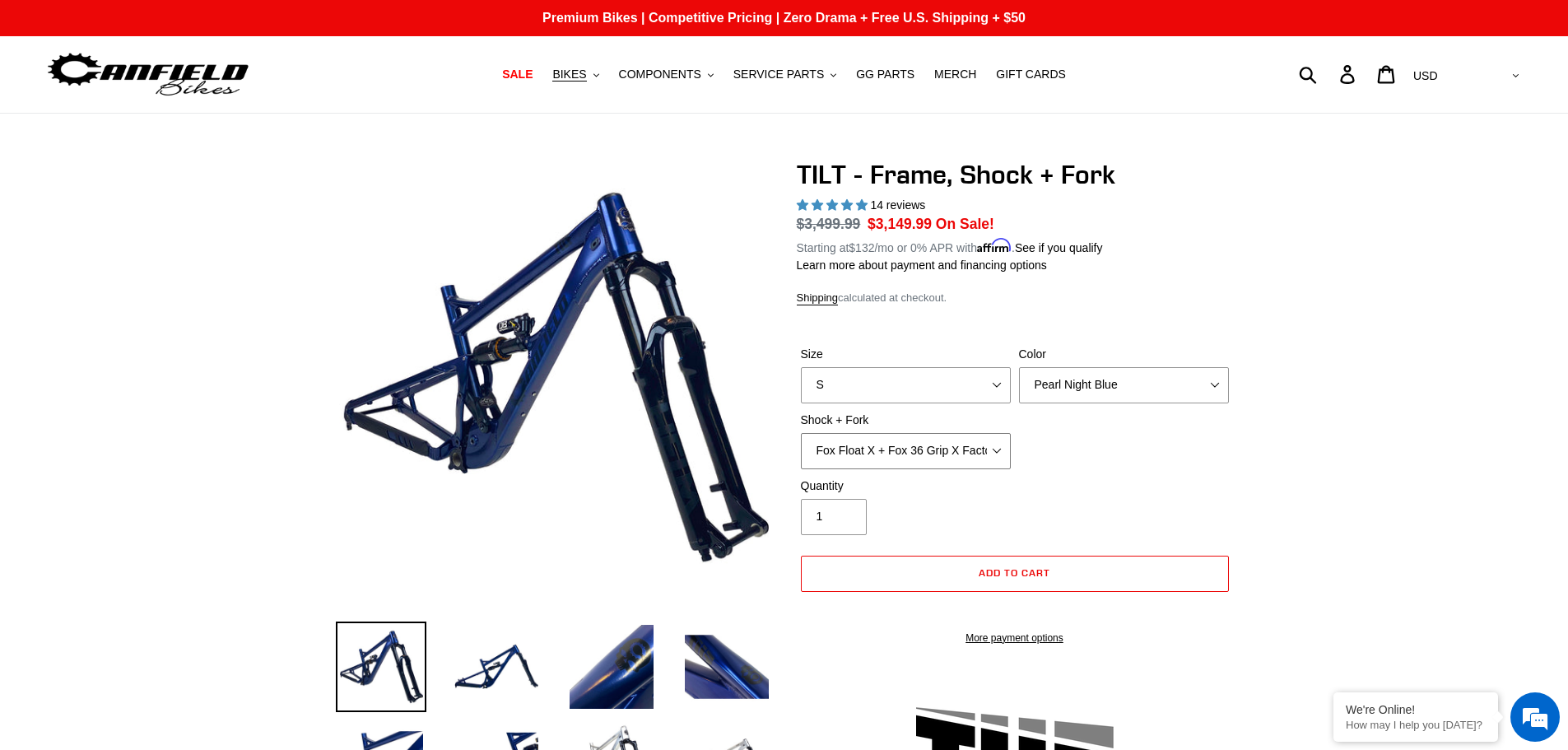
click at [801, 433] on select "Cane Creek DB Kitsuma Air + Helm MKII 140mm Cane Creek DB Kitsuma Air + Fox 36 …" at bounding box center [906, 451] width 210 height 37
click at [990, 453] on select "Cane Creek DB Kitsuma Air + Helm MKII 140mm Cane Creek DB Kitsuma Air + Fox 36 …" at bounding box center [906, 451] width 210 height 37
click at [801, 433] on select "Cane Creek DB Kitsuma Air + Helm MKII 140mm Cane Creek DB Kitsuma Air + Fox 36 …" at bounding box center [906, 451] width 210 height 37
click at [1000, 461] on select "Cane Creek DB Kitsuma Air + Helm MKII 140mm Cane Creek DB Kitsuma Air + Fox 36 …" at bounding box center [906, 451] width 210 height 37
select select "Fox Float X + Fox 36 Grip X Factory 150mm"
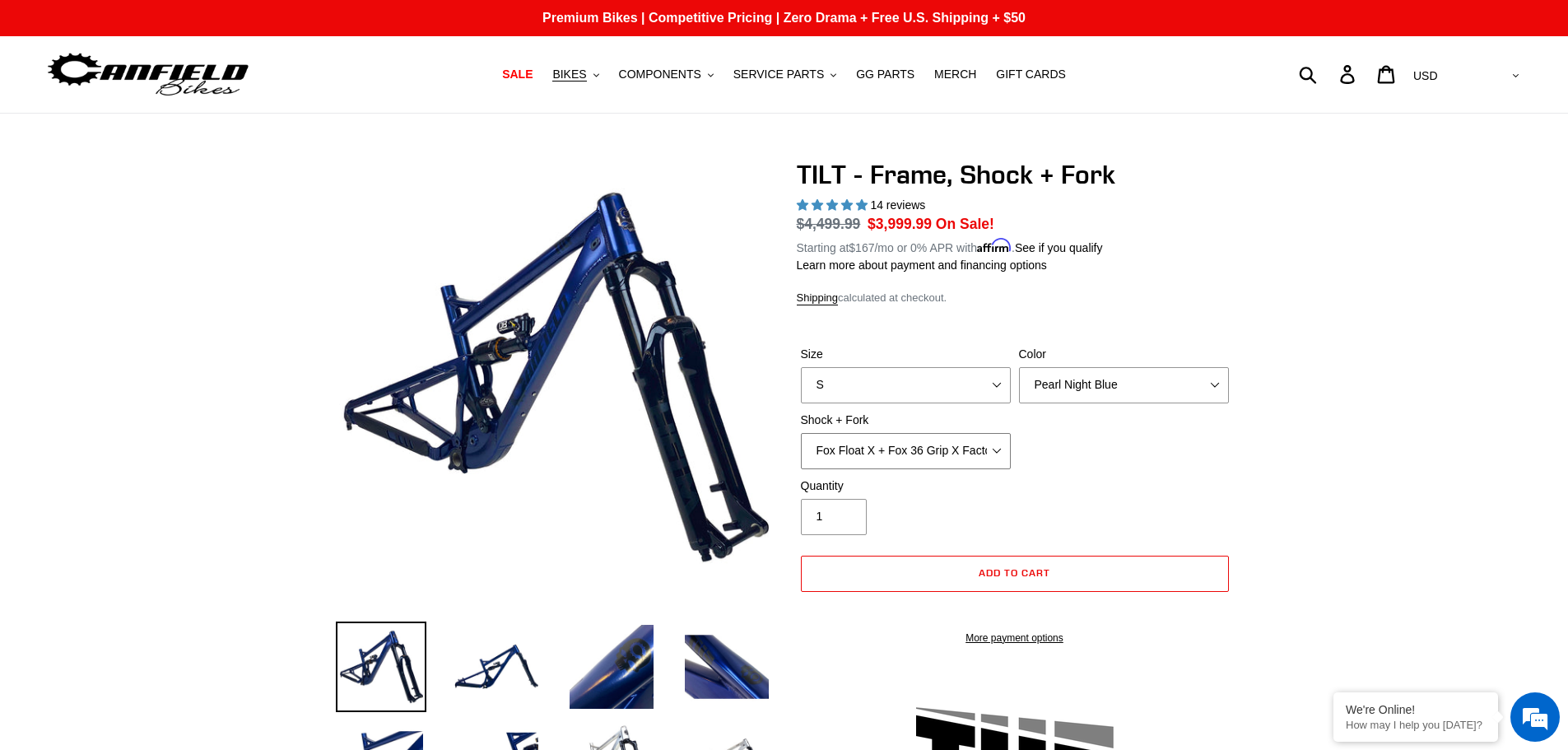
click at [801, 433] on select "Cane Creek DB Kitsuma Air + Helm MKII 140mm Cane Creek DB Kitsuma Air + Fox 36 …" at bounding box center [906, 451] width 210 height 37
click at [997, 388] on select "S M L XL" at bounding box center [906, 386] width 210 height 37
select select "M"
click at [801, 368] on select "S M L XL" at bounding box center [906, 386] width 210 height 37
click at [1102, 382] on select "Pearl Night Blue" at bounding box center [1124, 386] width 210 height 37
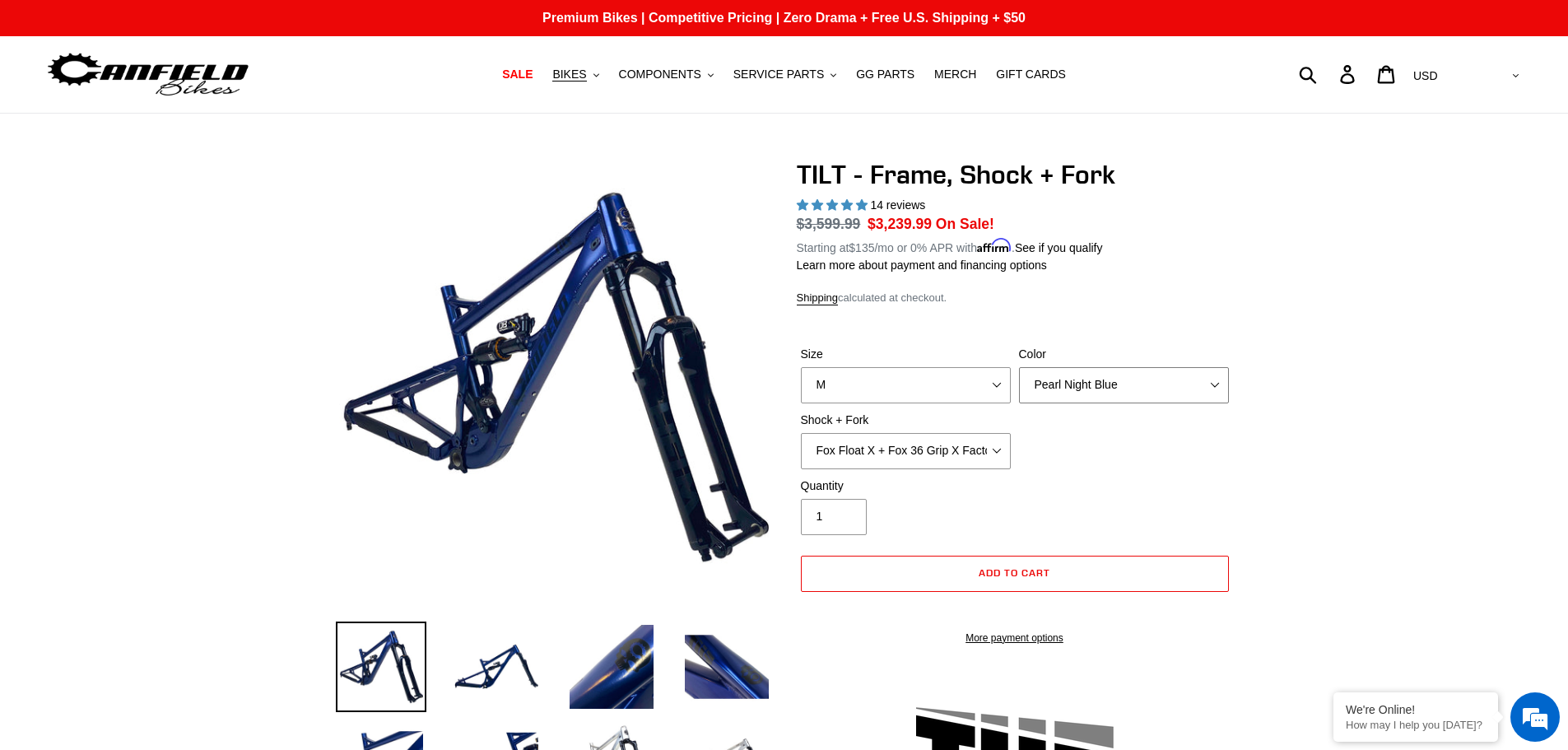
click at [1092, 380] on select "Pearl Night Blue" at bounding box center [1124, 386] width 210 height 37
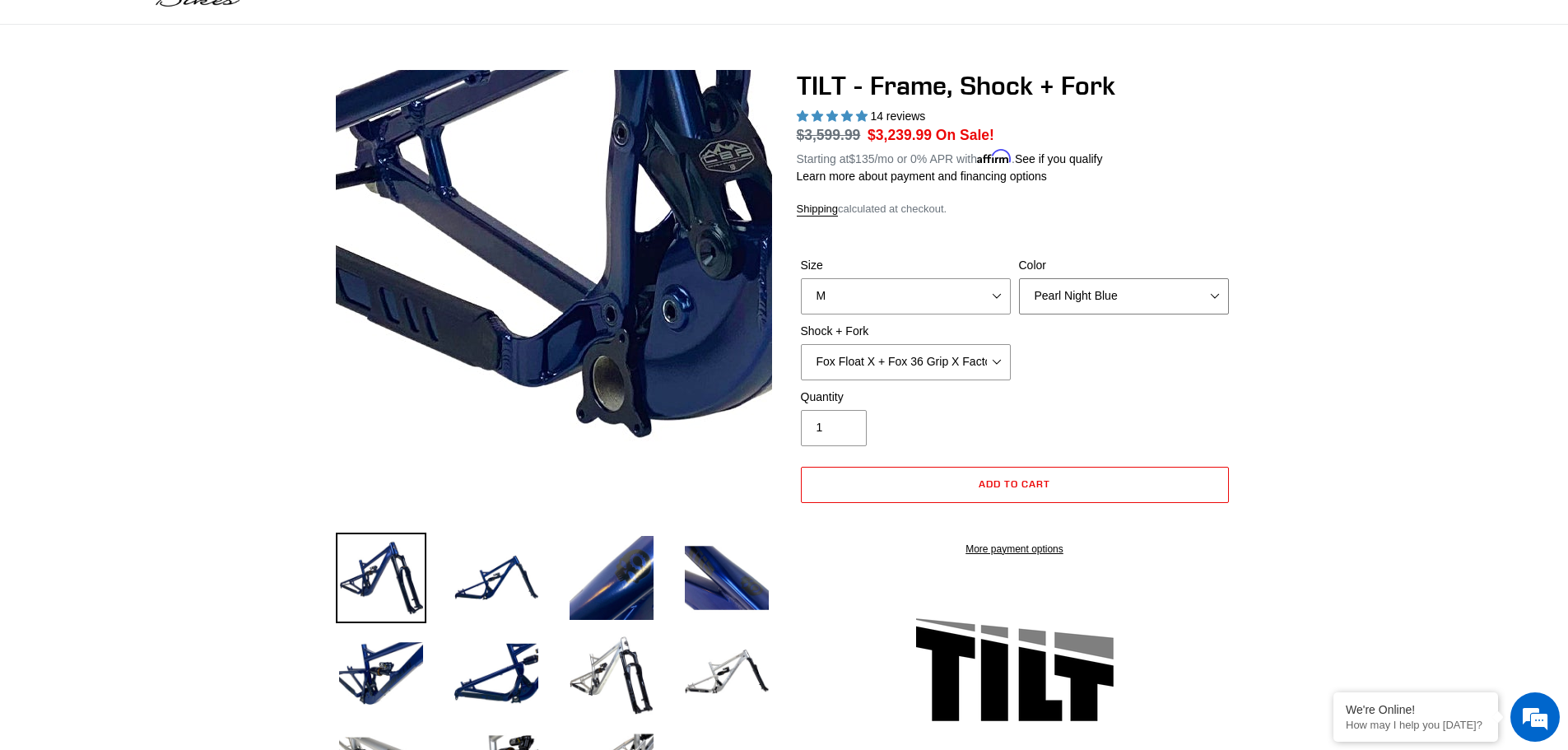
scroll to position [247, 0]
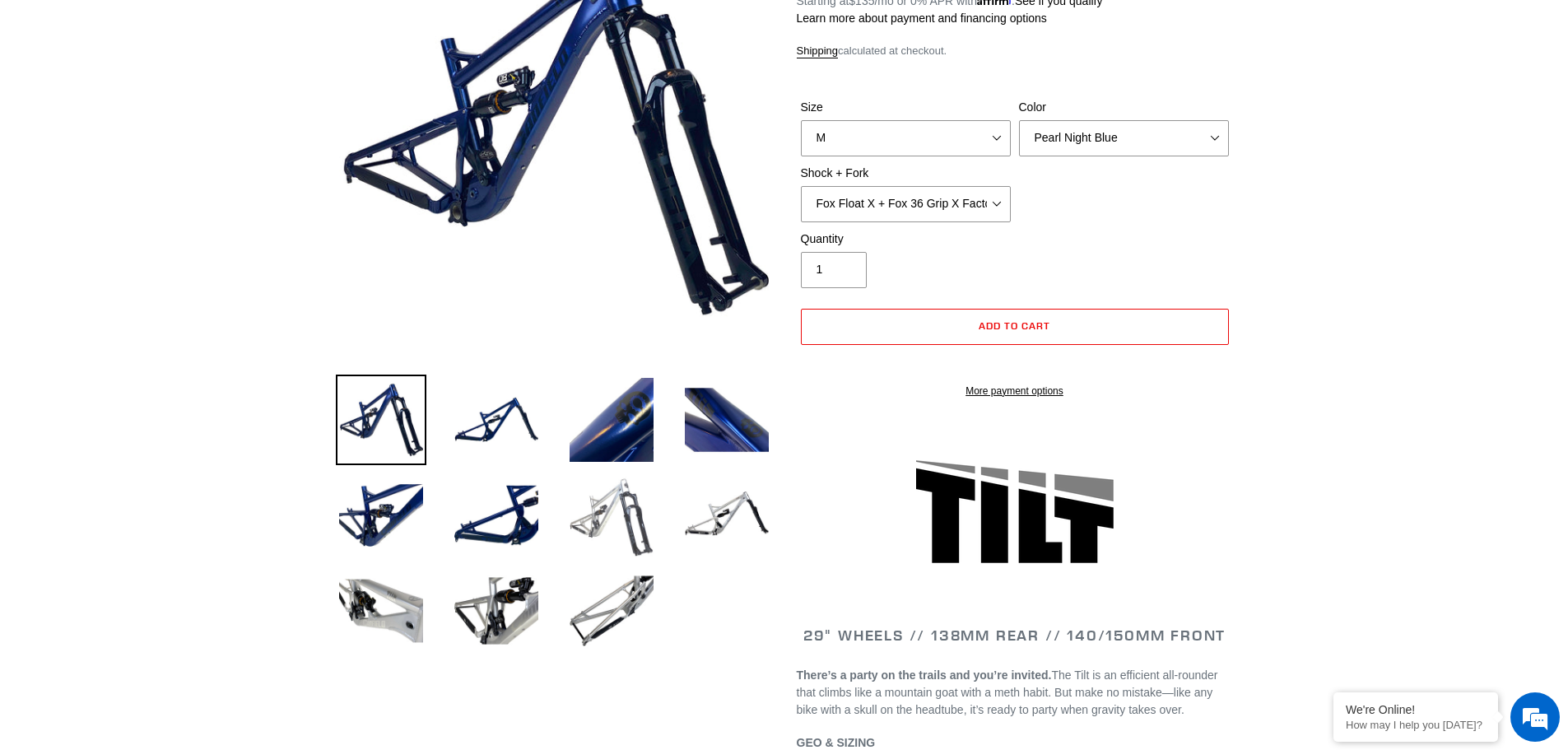
click at [604, 523] on img at bounding box center [612, 515] width 90 height 90
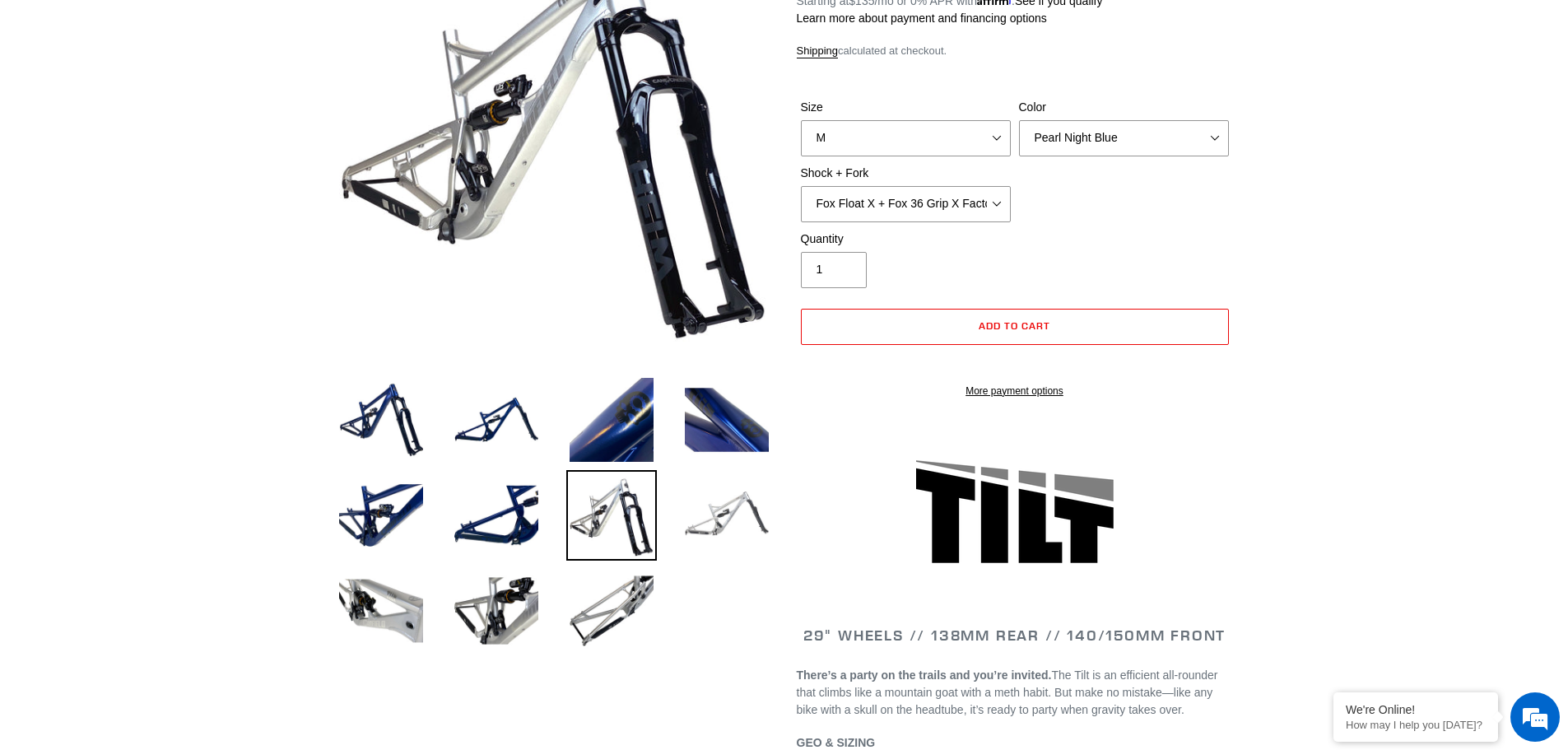
click at [724, 517] on img at bounding box center [726, 515] width 90 height 90
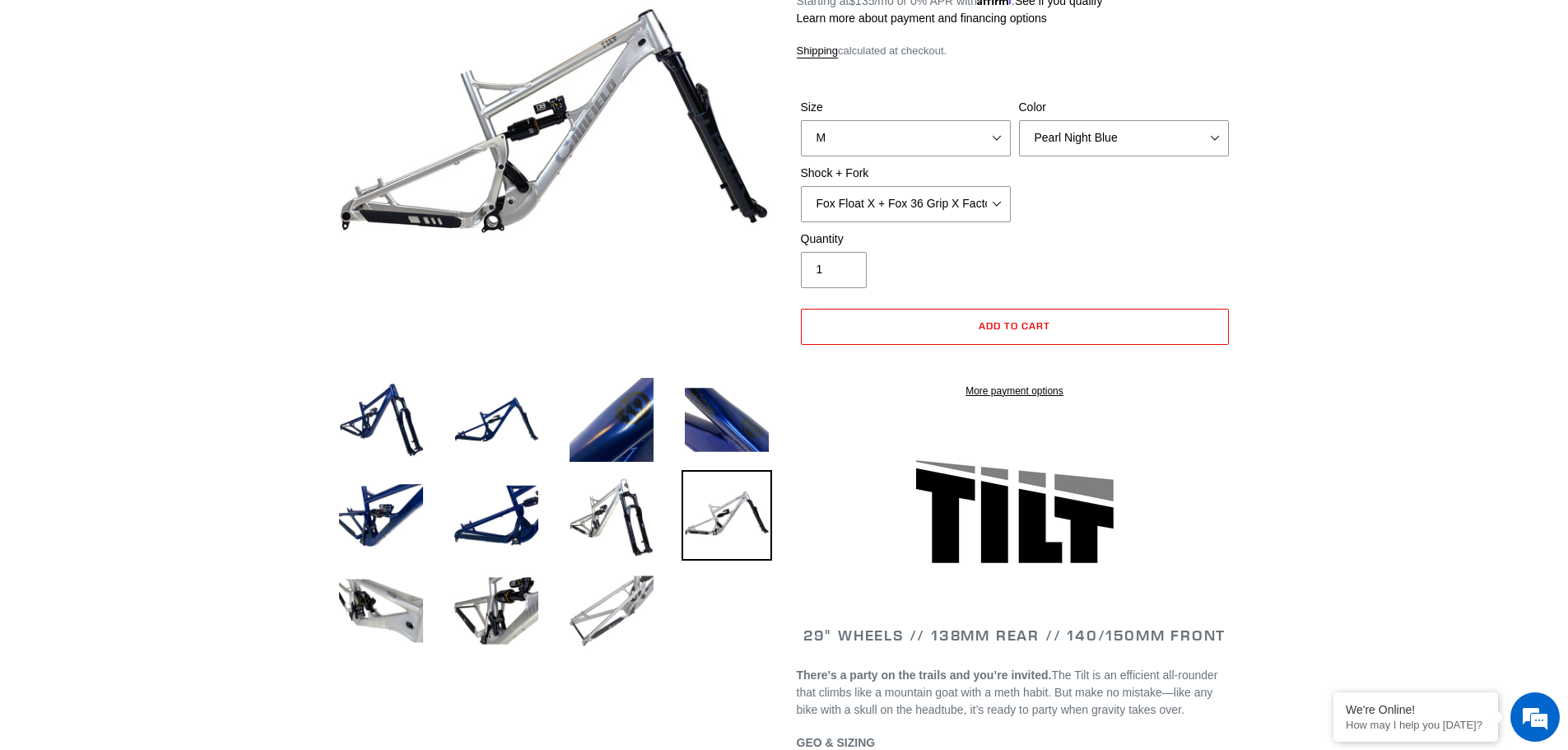
click at [621, 606] on img at bounding box center [612, 611] width 90 height 90
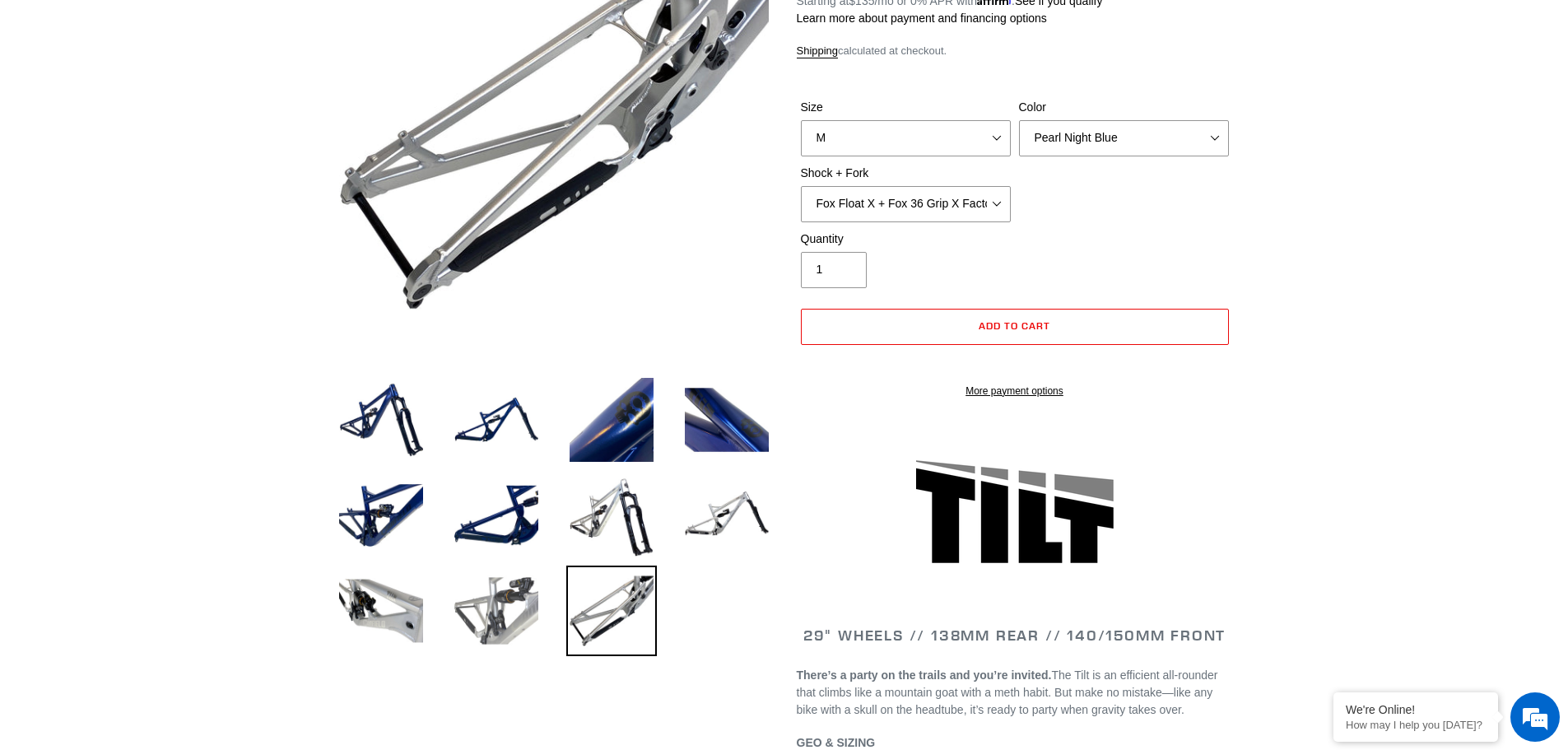
click at [522, 607] on img at bounding box center [496, 611] width 90 height 90
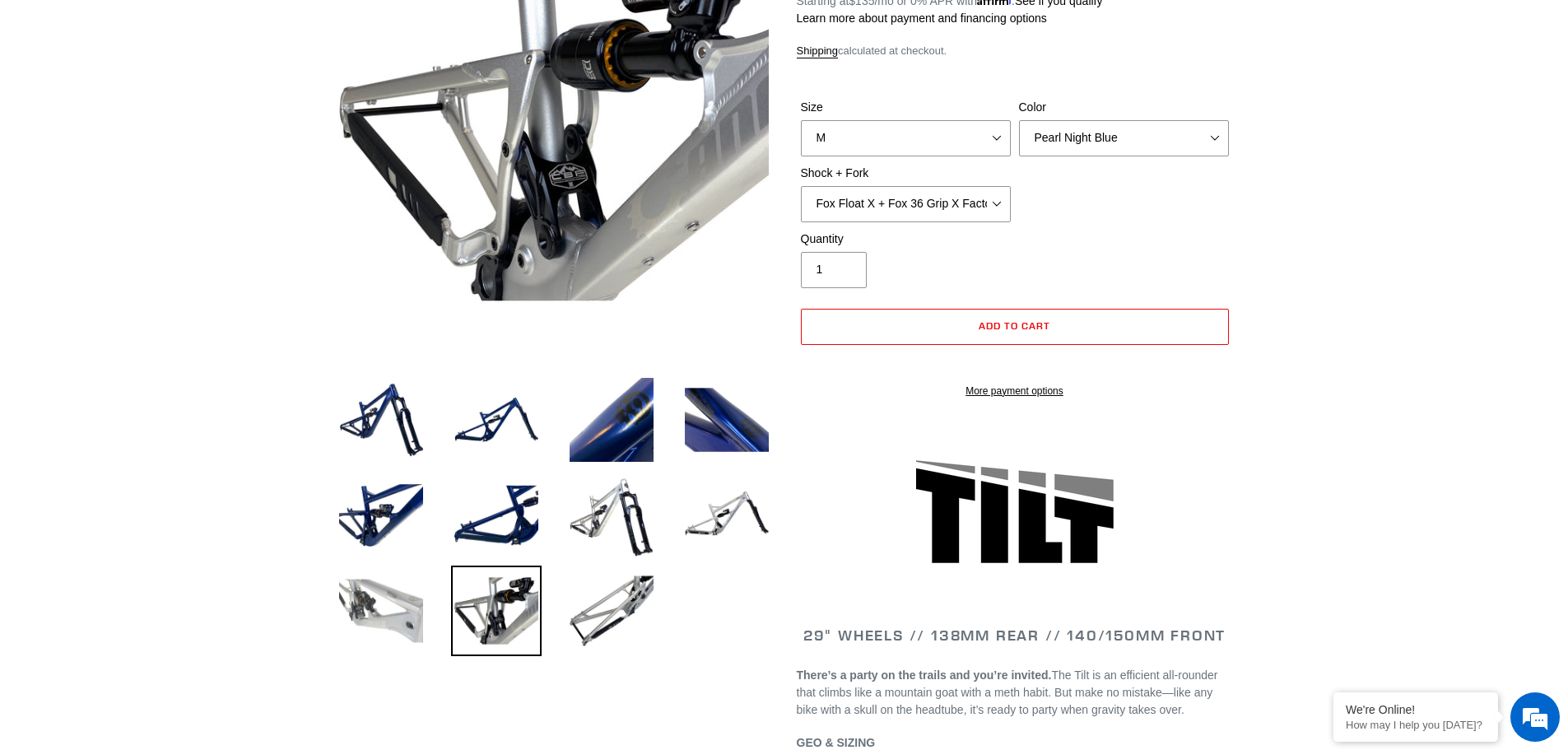
click at [384, 603] on img at bounding box center [381, 611] width 90 height 90
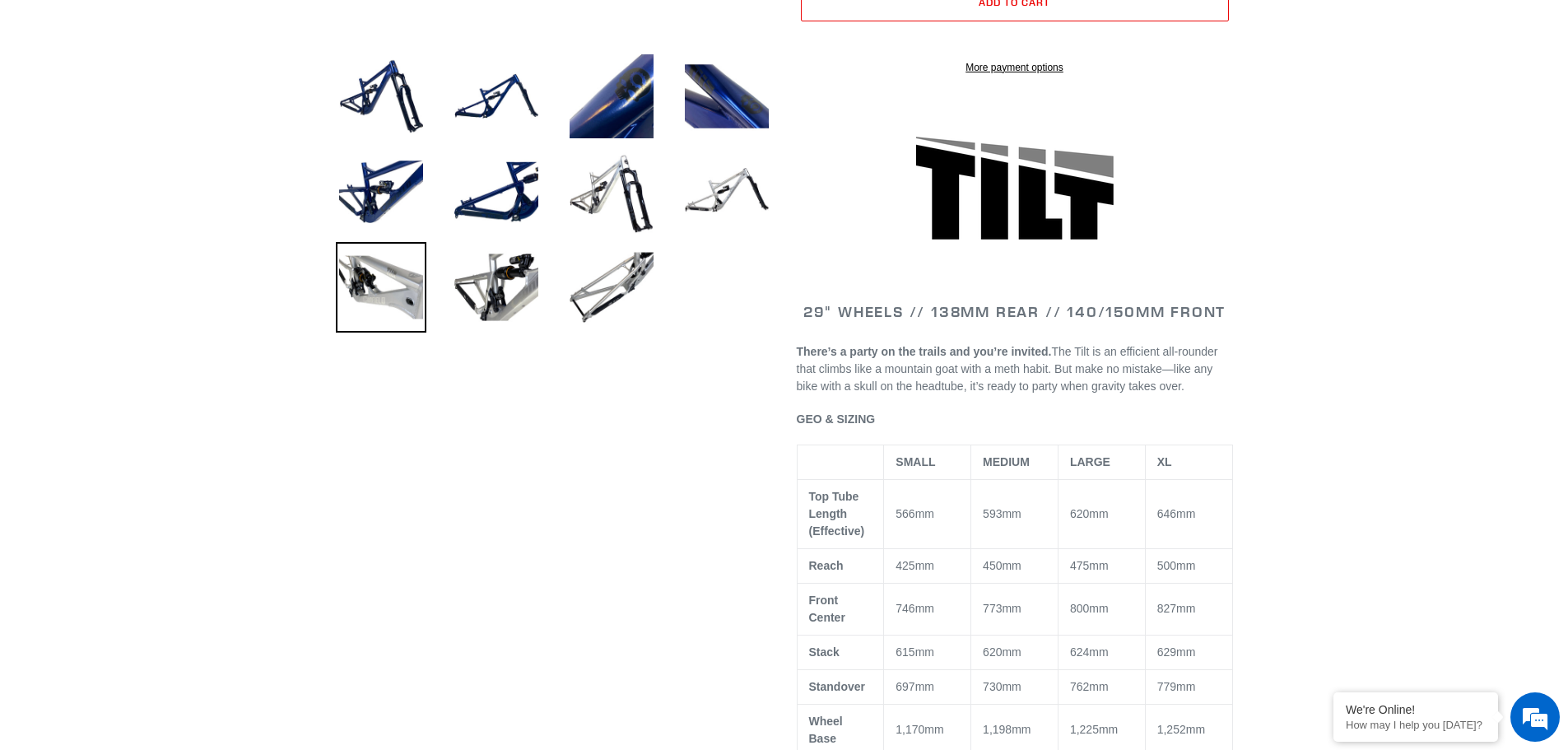
scroll to position [576, 0]
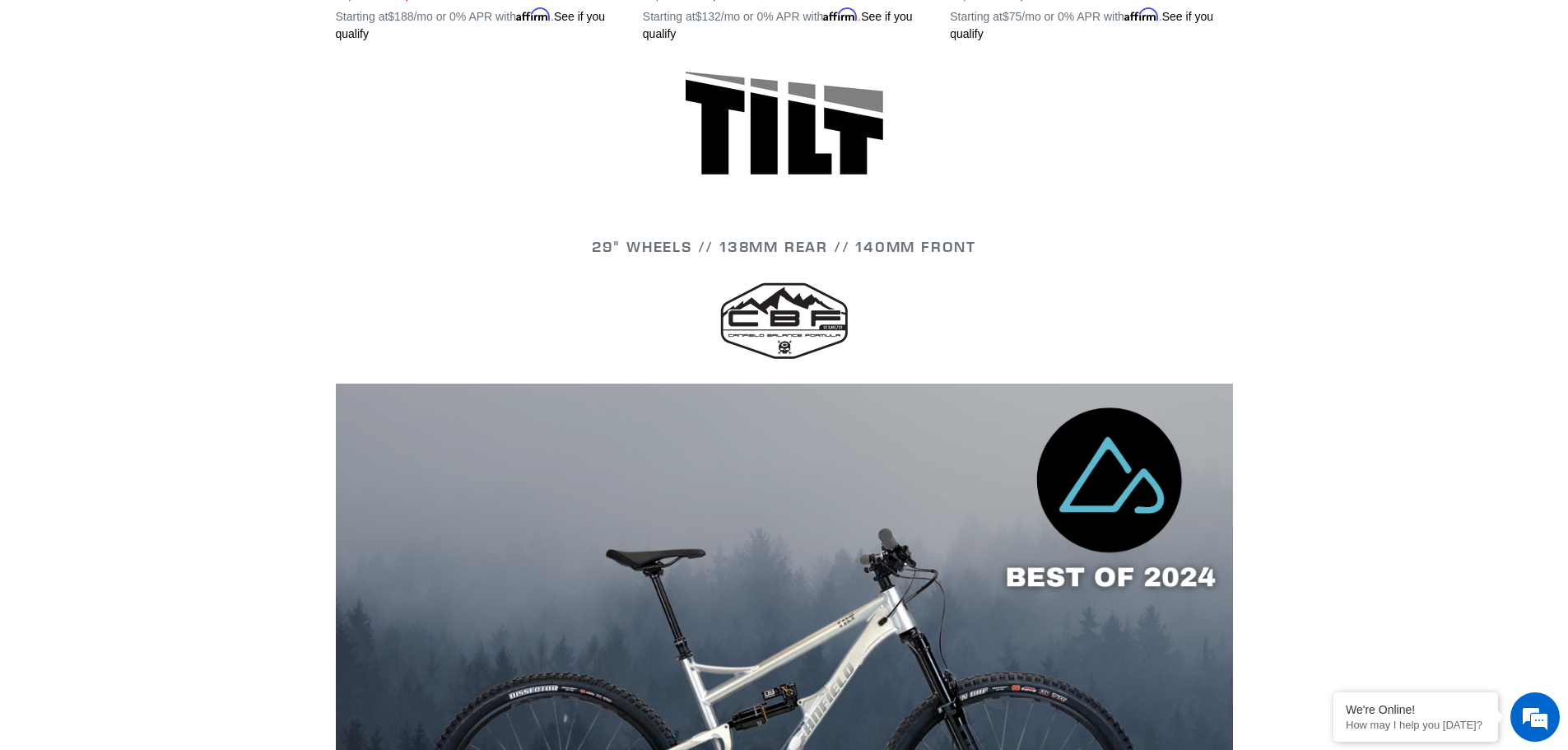
scroll to position [412, 0]
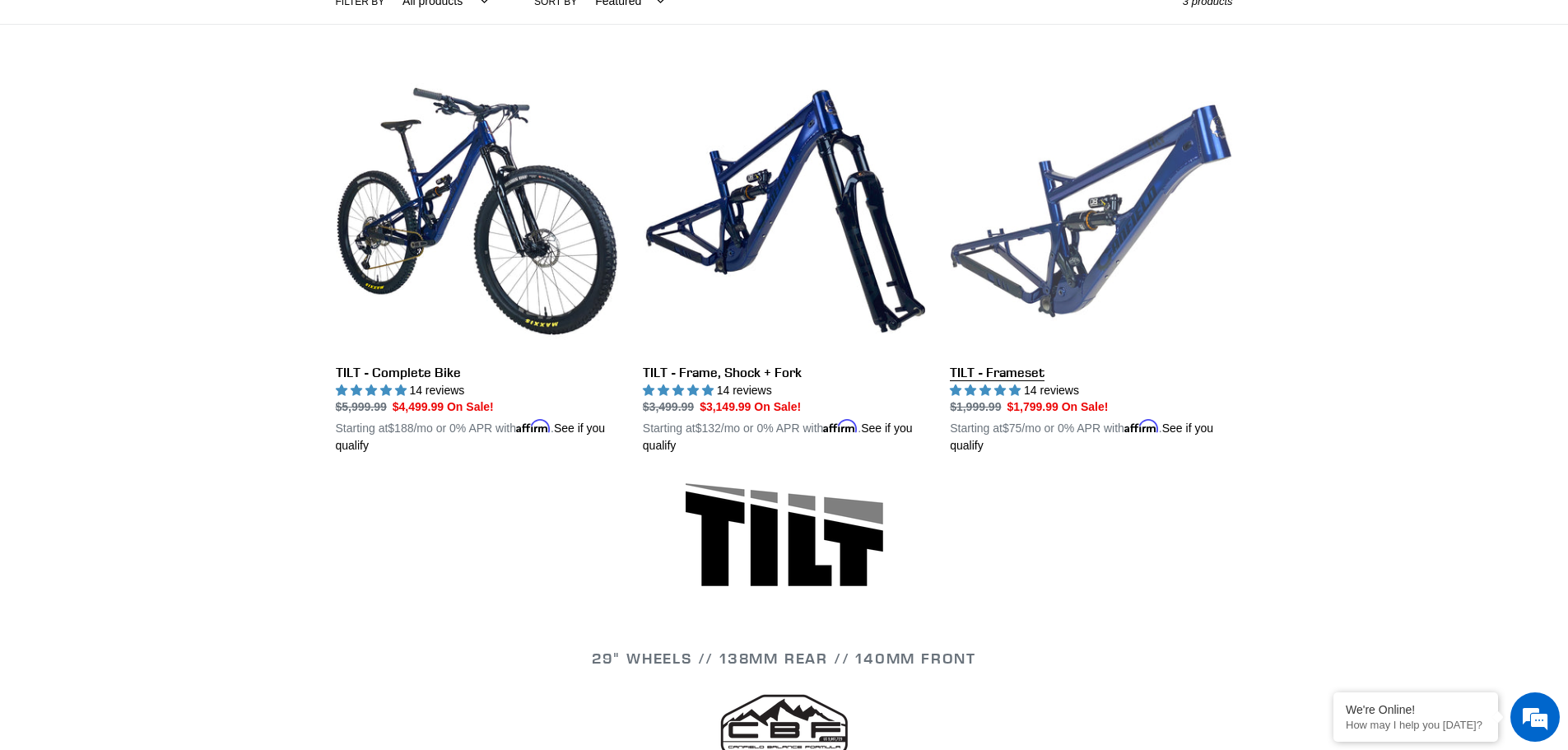
click at [1057, 281] on link "TILT - Frameset" at bounding box center [1090, 262] width 282 height 385
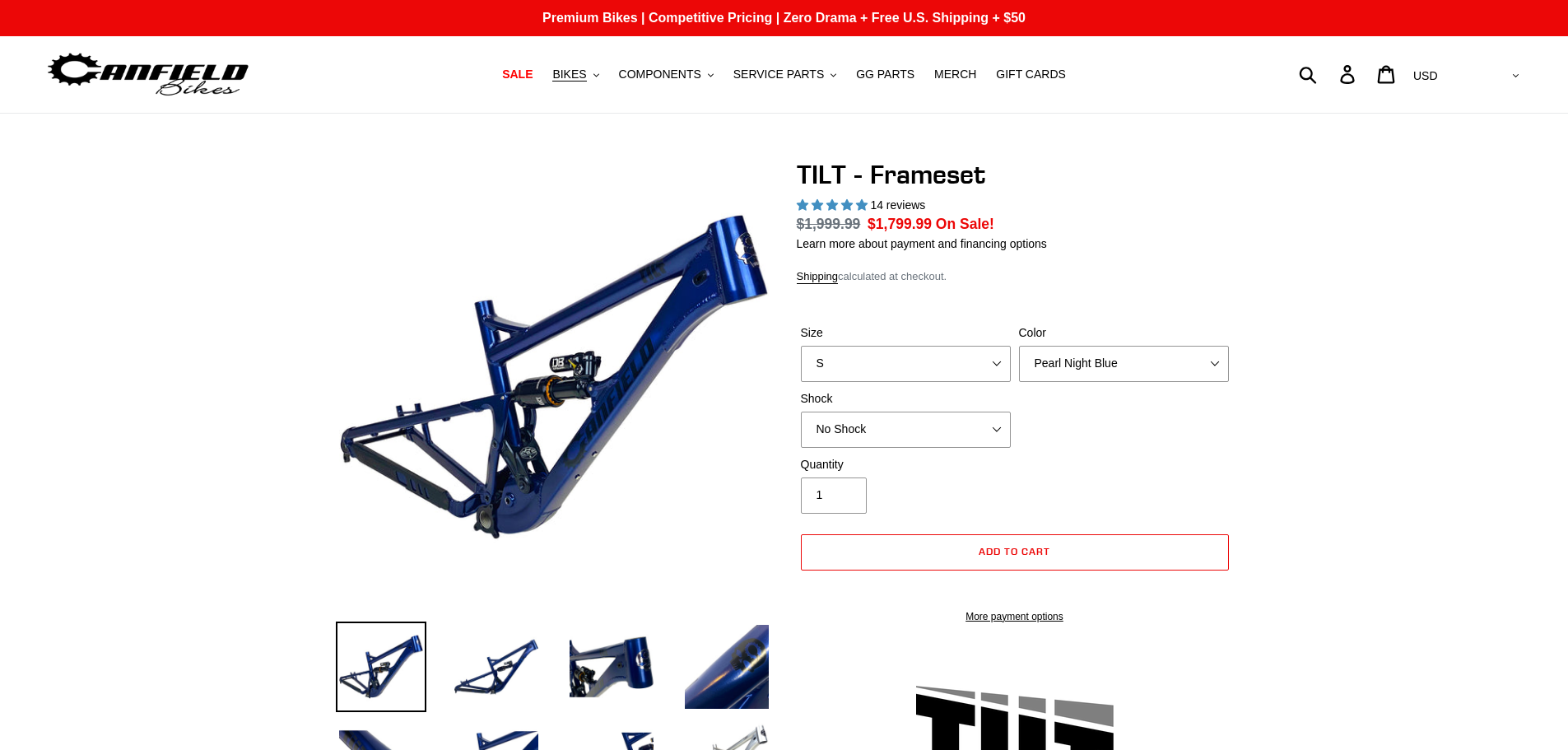
select select "highest-rating"
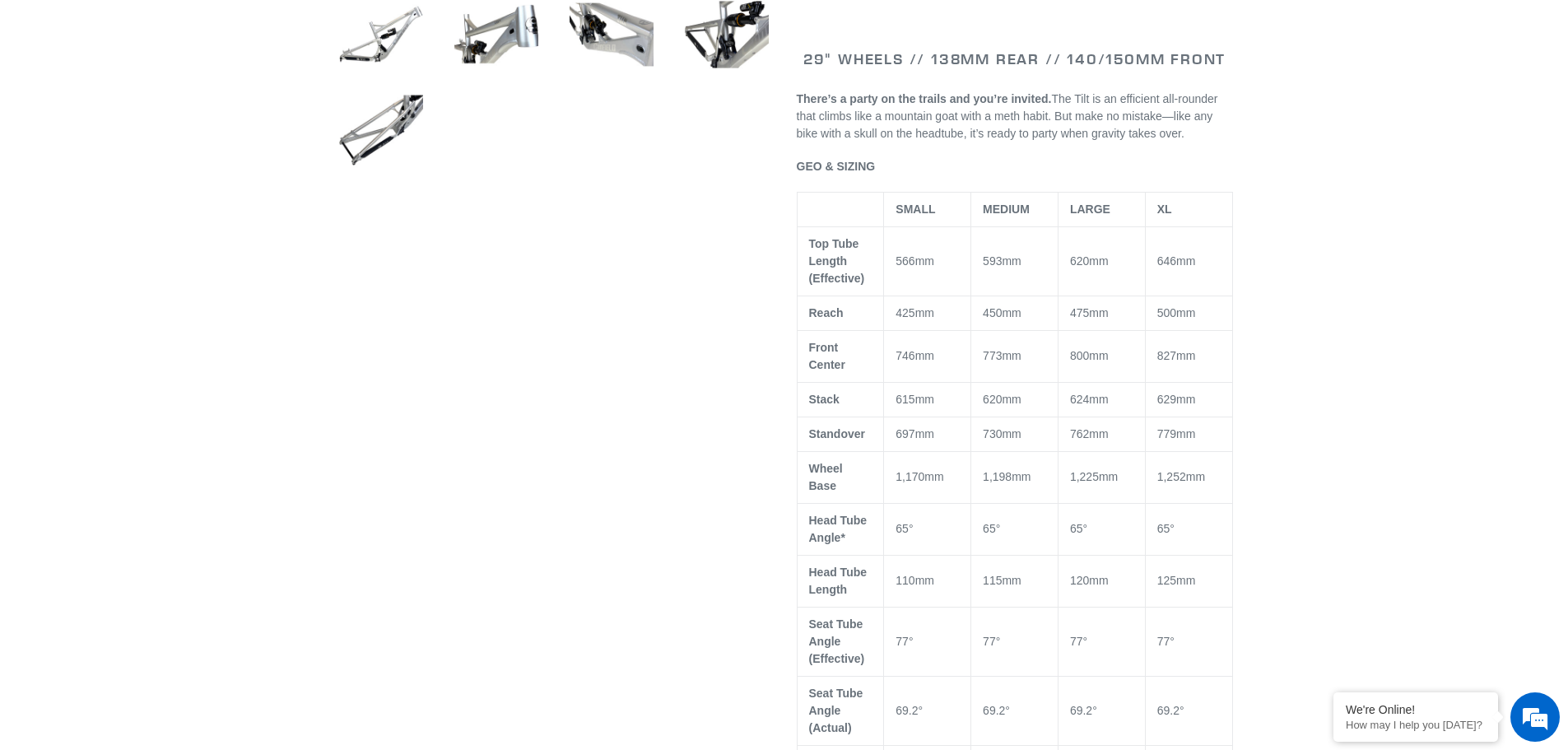
scroll to position [329, 0]
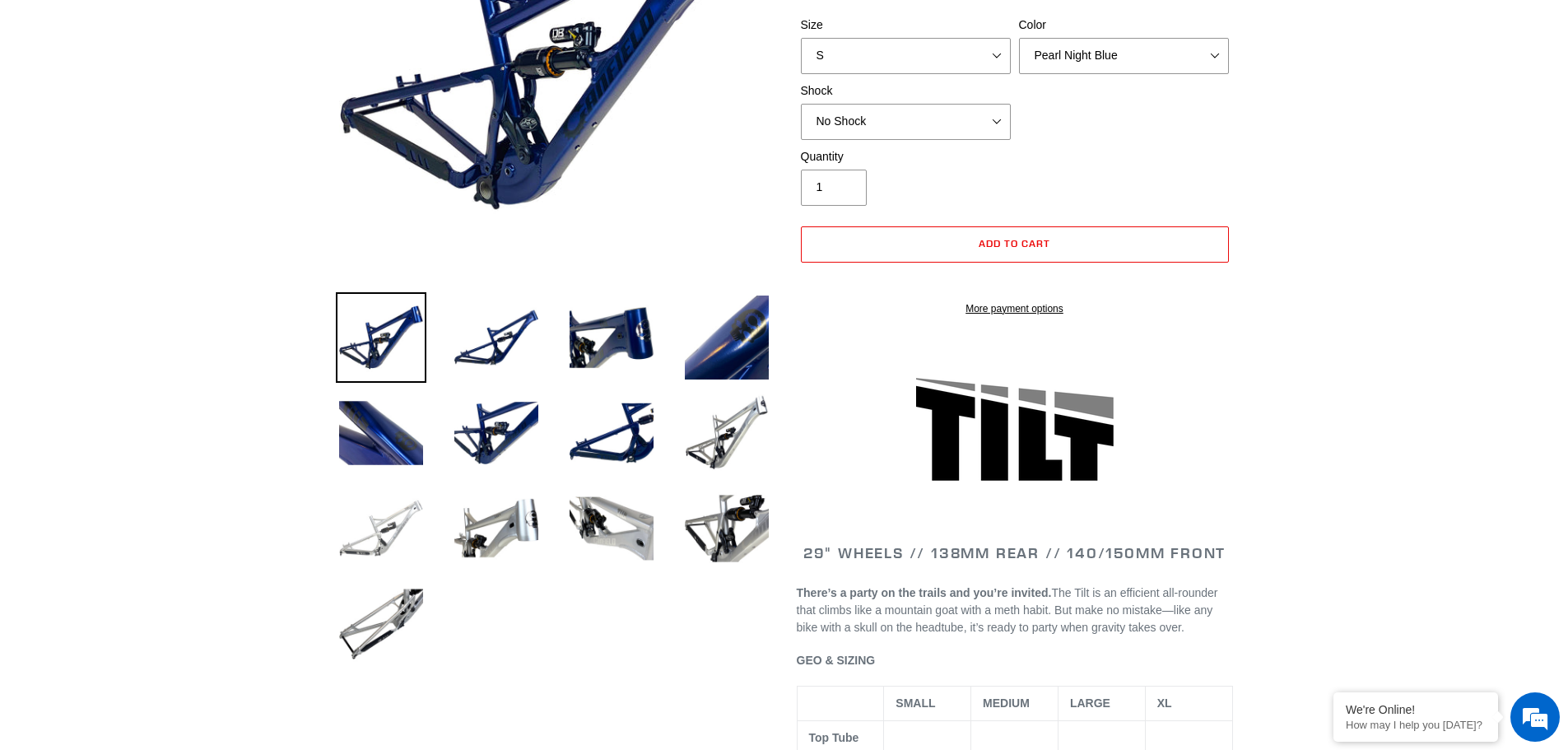
click at [396, 522] on img at bounding box center [381, 528] width 90 height 90
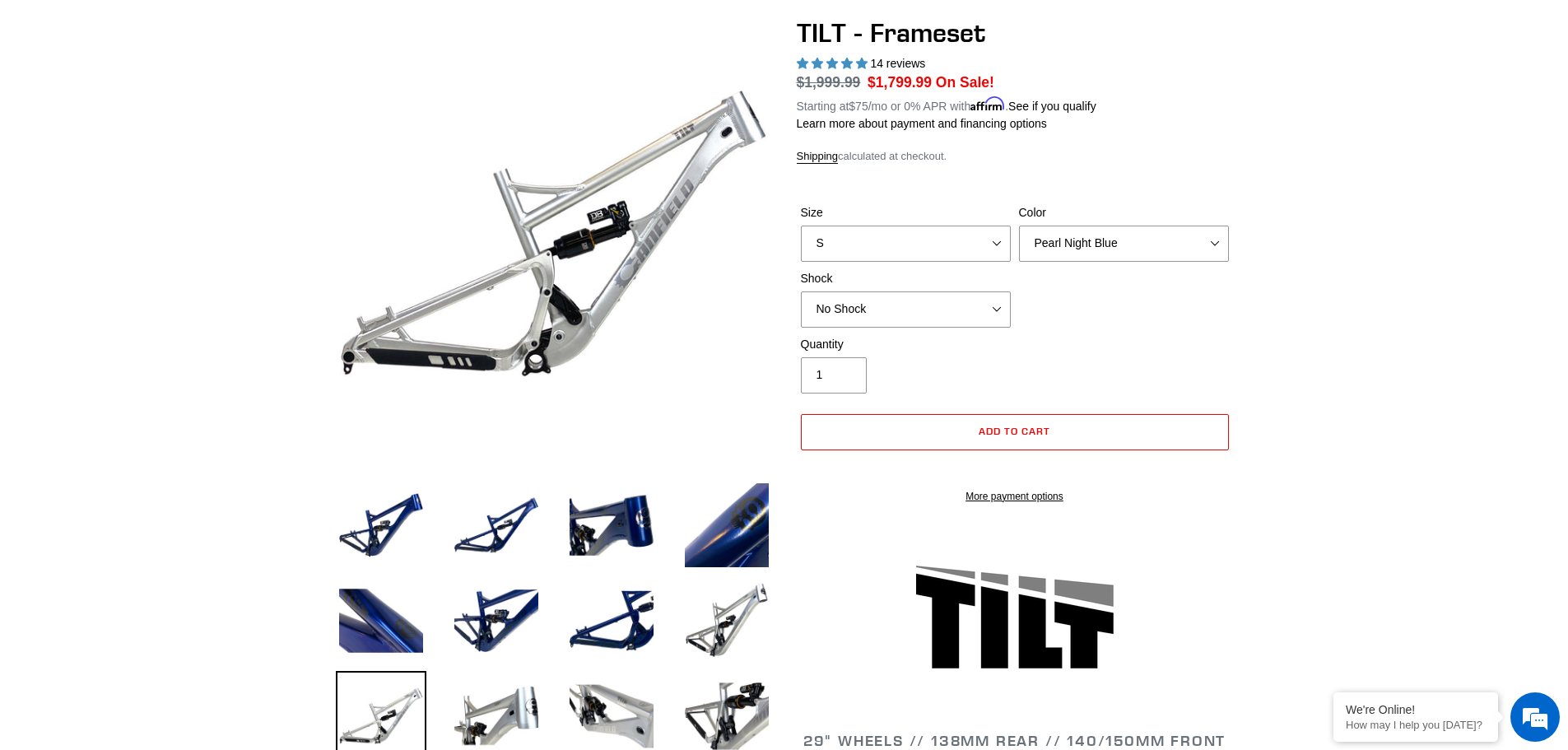
scroll to position [0, 0]
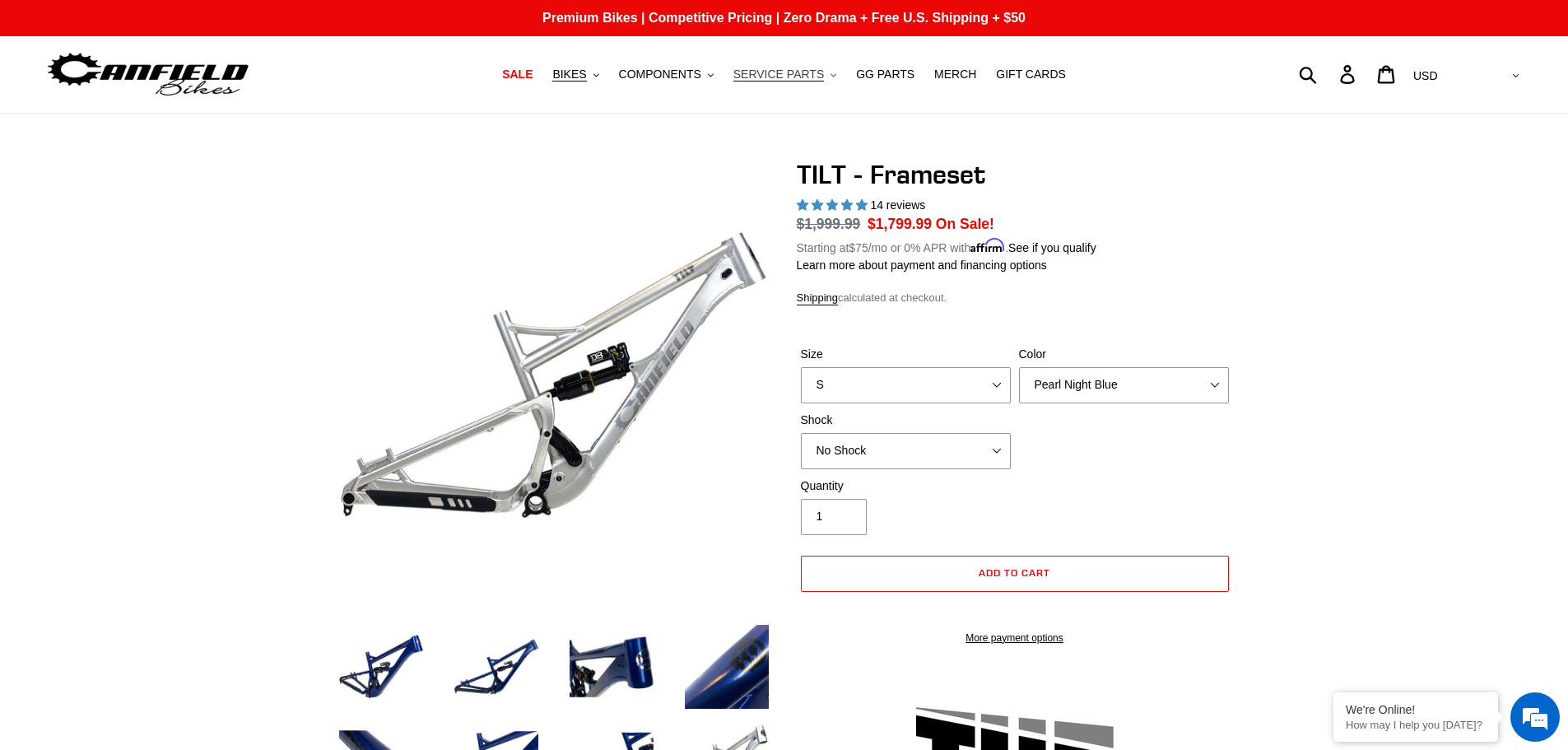
click at [774, 66] on button "SERVICE PARTS .cls-1{fill:#231f20}" at bounding box center [784, 75] width 119 height 23
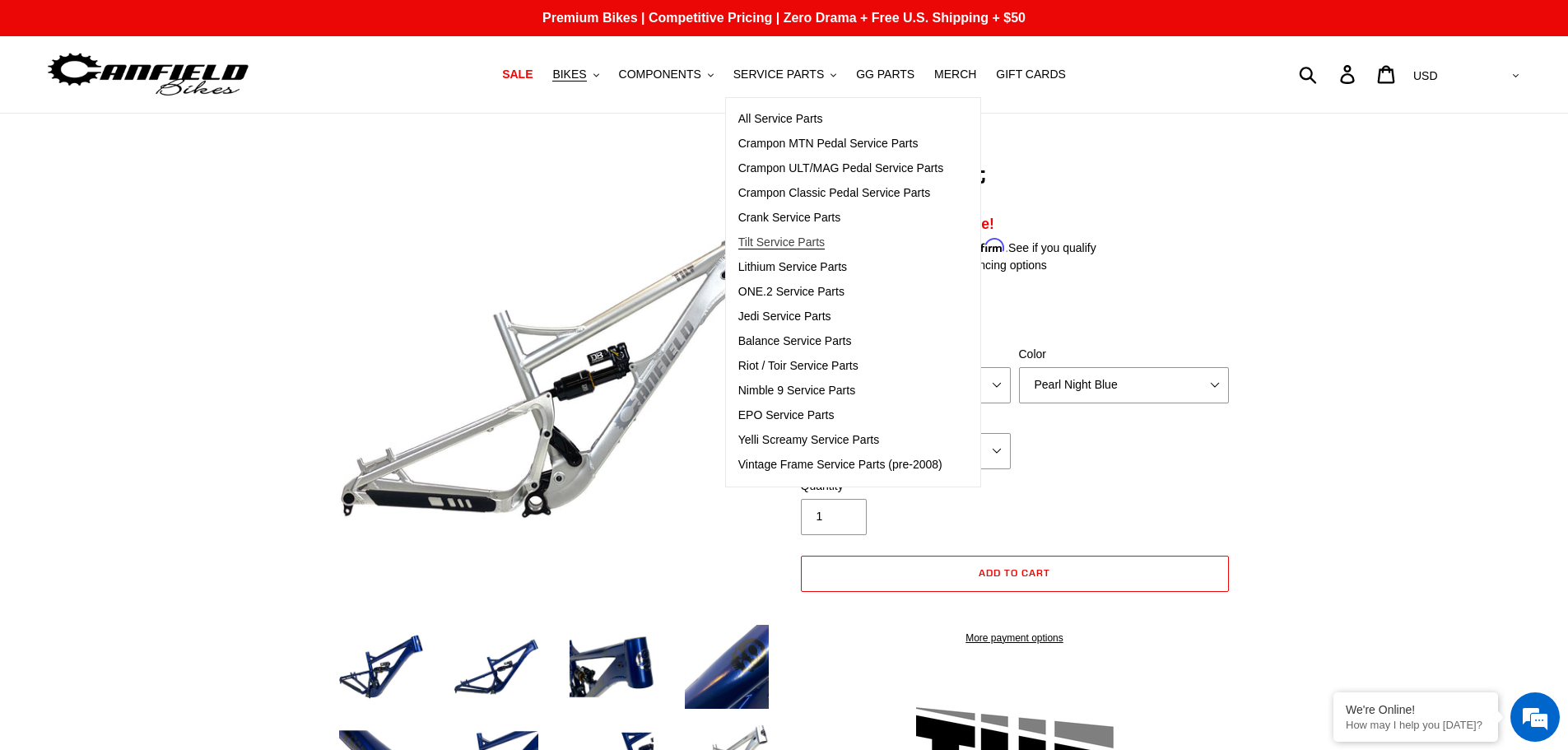
click at [802, 237] on span "Tilt Service Parts" at bounding box center [781, 242] width 86 height 14
